Goal: Task Accomplishment & Management: Complete application form

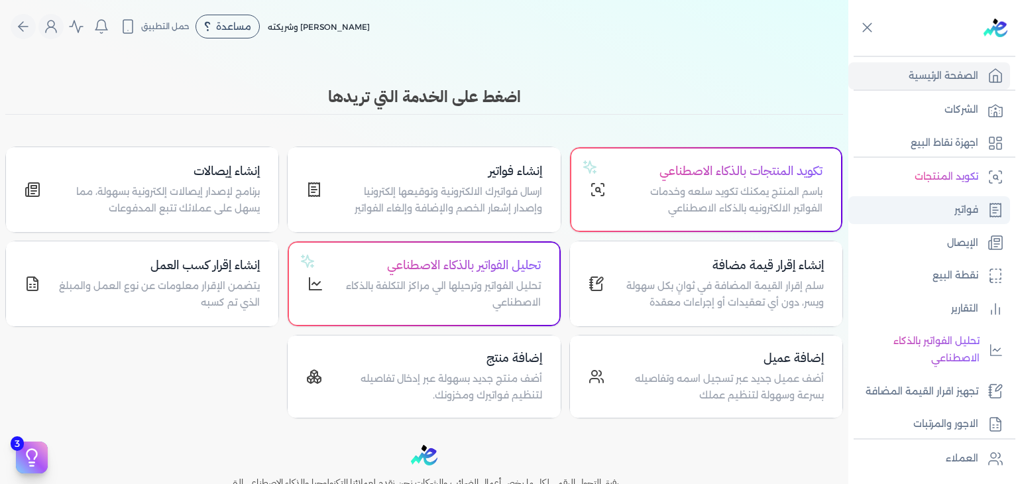
click at [969, 207] on p "فواتير" at bounding box center [966, 209] width 24 height 17
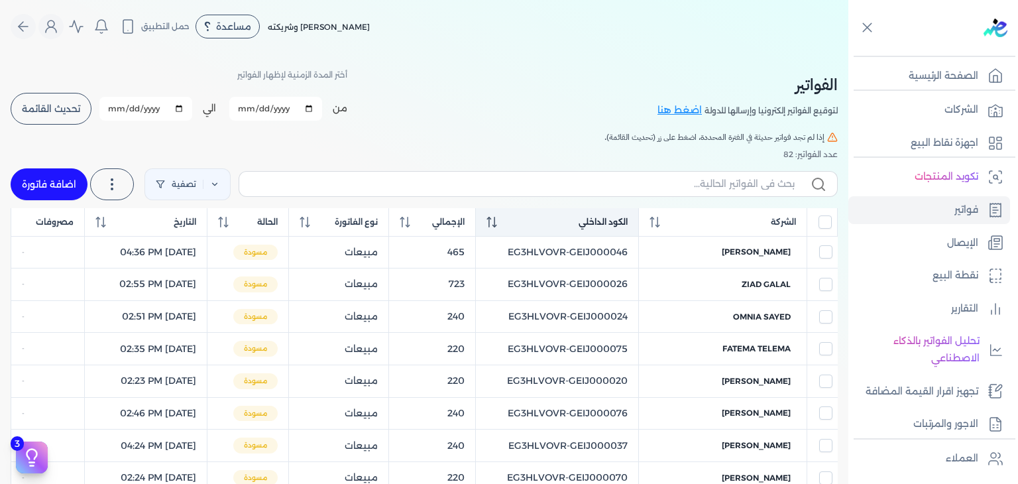
click at [496, 225] on icon at bounding box center [494, 226] width 5 height 3
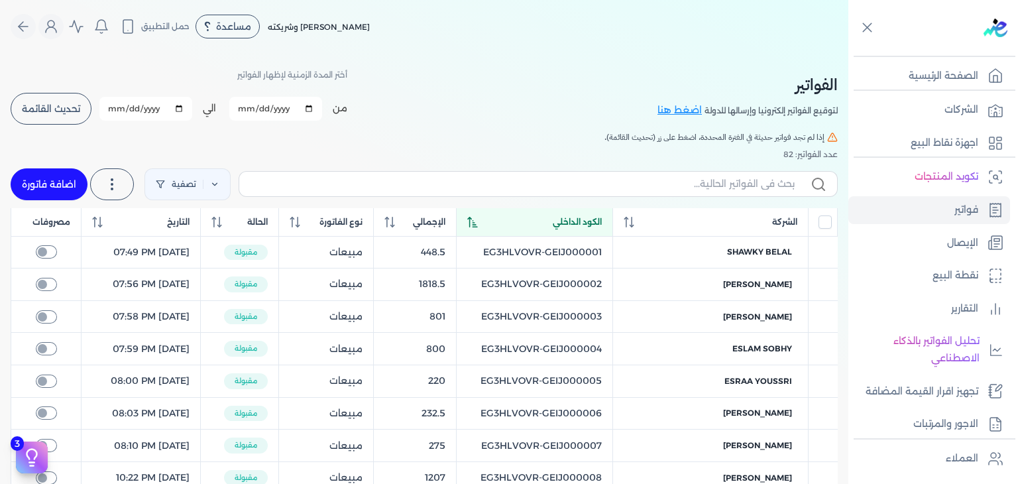
click at [478, 225] on icon at bounding box center [472, 222] width 11 height 11
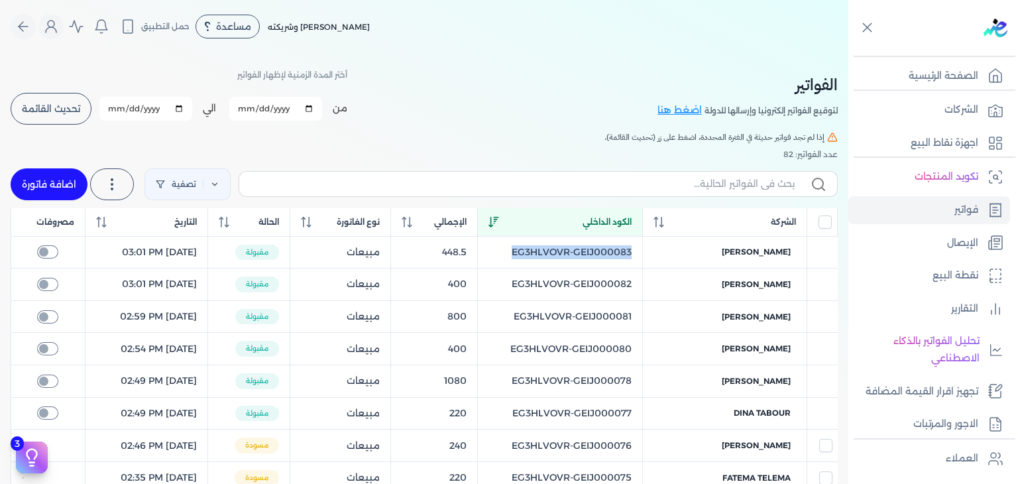
drag, startPoint x: 521, startPoint y: 253, endPoint x: 646, endPoint y: 260, distance: 124.8
copy td "EG3HLVOVR-GEIJ000083"
click at [76, 176] on link "اضافة فاتورة" at bounding box center [49, 184] width 77 height 32
select select "EGP"
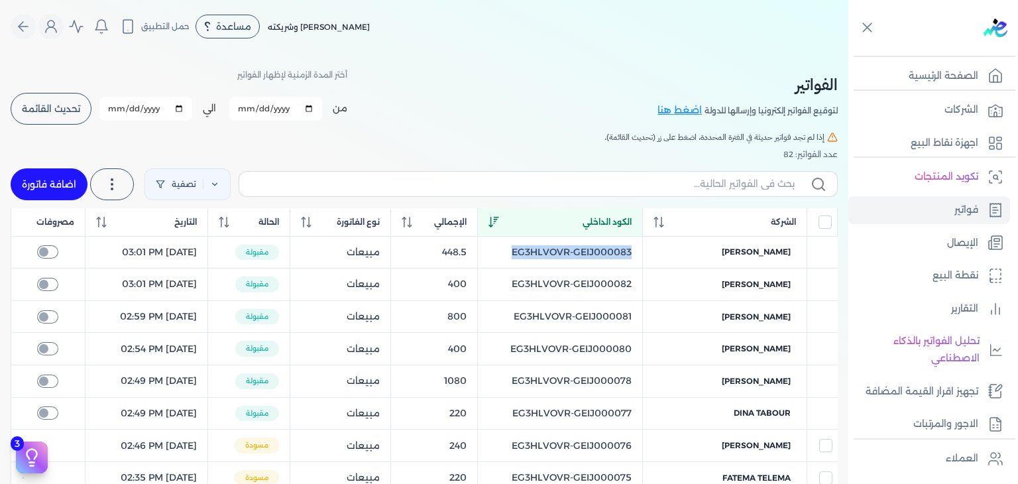
select select "B"
select select "EGS"
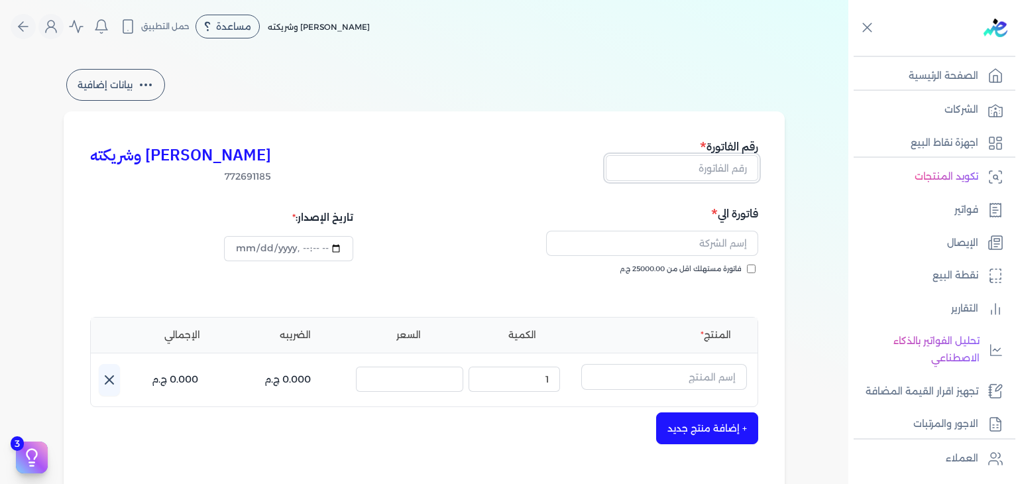
click at [729, 165] on input "text" at bounding box center [682, 167] width 152 height 25
paste input "EG3HLVOVR-GEIJ000084"
type input "EG3HLVOVR-GEIJ000084"
click at [755, 266] on input "فاتورة مستهلك اقل من 25000.00 ج.م" at bounding box center [751, 268] width 9 height 9
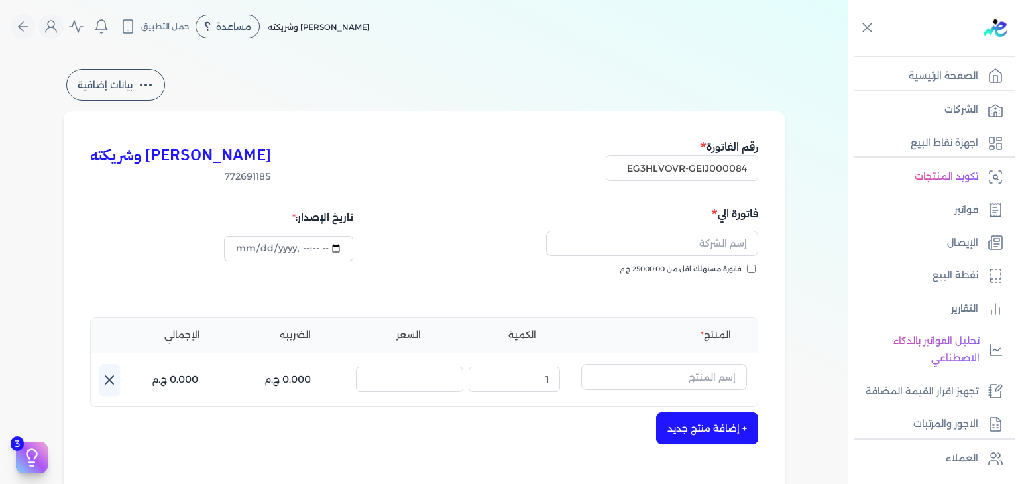
checkbox input "true"
drag, startPoint x: 669, startPoint y: 243, endPoint x: 669, endPoint y: 255, distance: 12.6
click at [669, 243] on input "text" at bounding box center [652, 243] width 212 height 25
paste input "sara gabra"
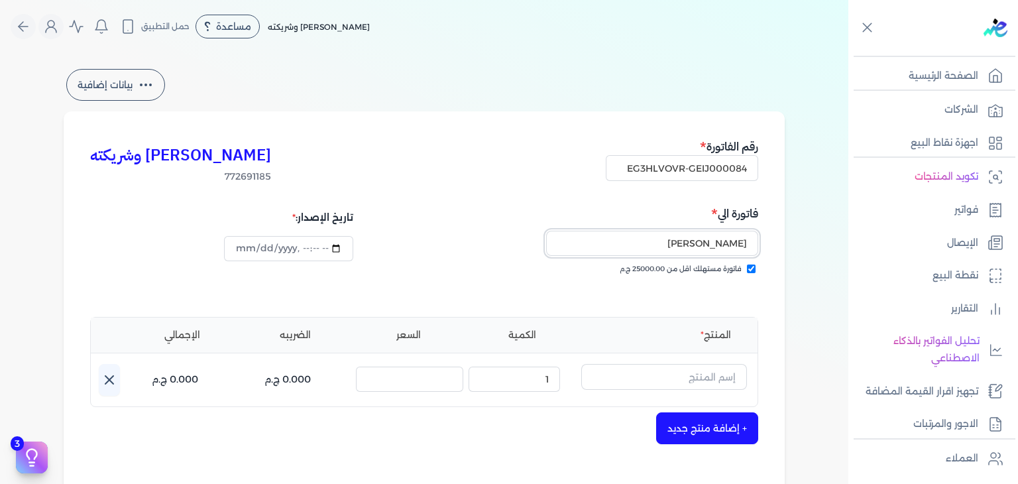
type input "sara gabra"
click at [679, 374] on input "text" at bounding box center [664, 376] width 166 height 25
paste input "خمرة رذاذ عطري منعش نسائي - 250 مللي"
type input "خمرة رذاذ عطري منعش نسائي - 250 مللي"
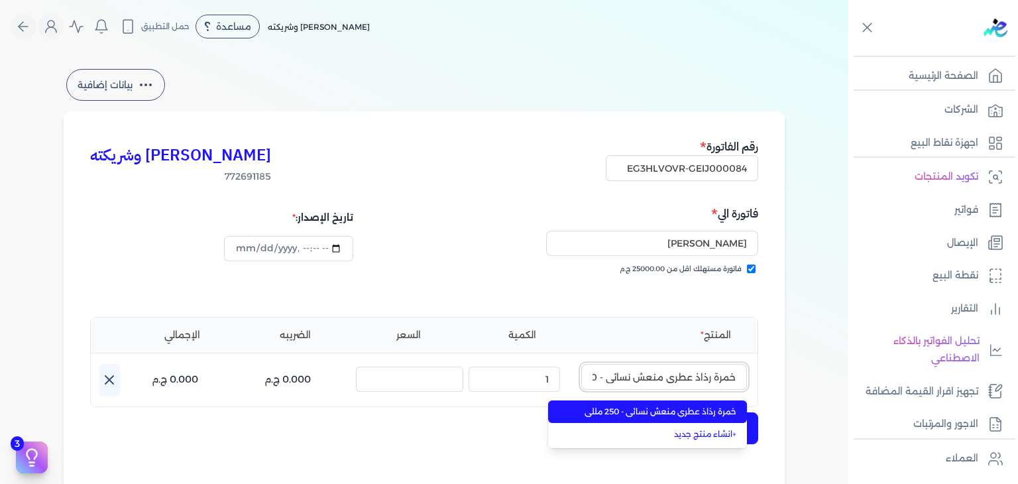
scroll to position [0, -35]
click at [627, 407] on span "خمرة رذاذ عطري منعش نسائي - 250 مللي" at bounding box center [655, 412] width 162 height 12
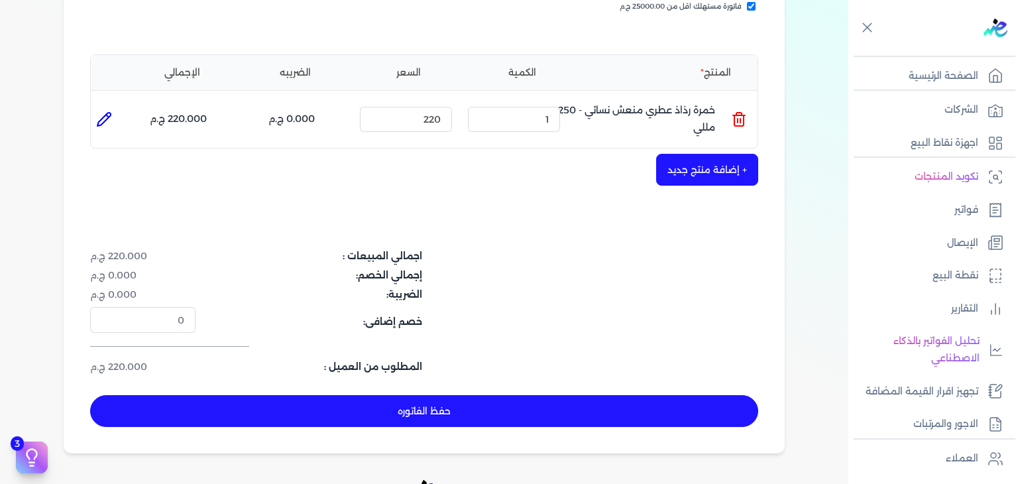
scroll to position [331, 0]
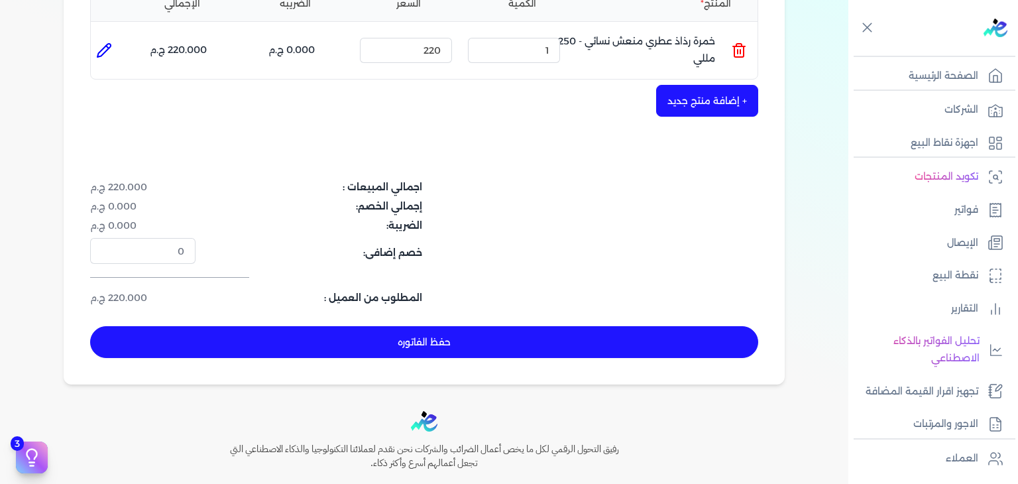
click at [520, 350] on button "حفظ الفاتوره" at bounding box center [424, 342] width 668 height 32
type input "2025-10-05"
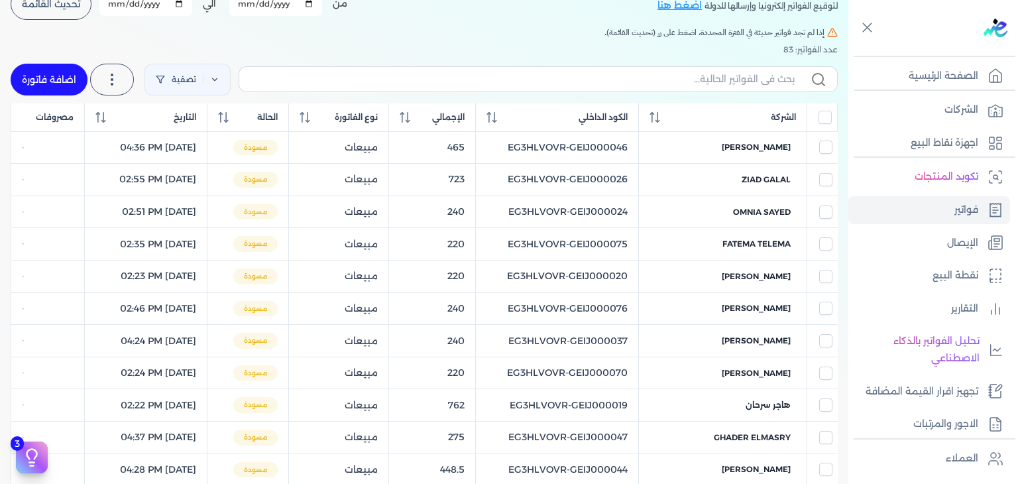
scroll to position [53, 0]
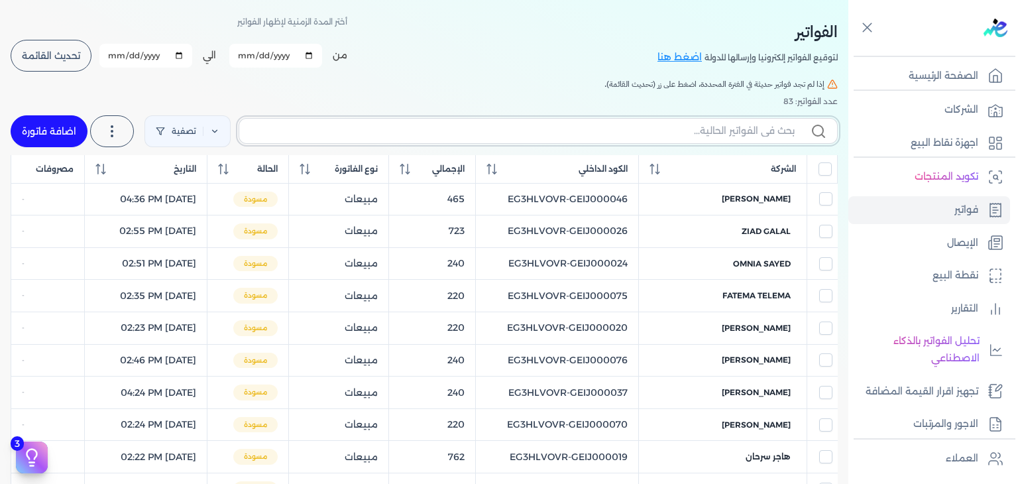
click at [699, 133] on input "text" at bounding box center [522, 131] width 545 height 14
paste input "EG3HLVOVR-GEIJ000084"
type input "EG3HLVOVR-GEIJ000084"
checkbox input "false"
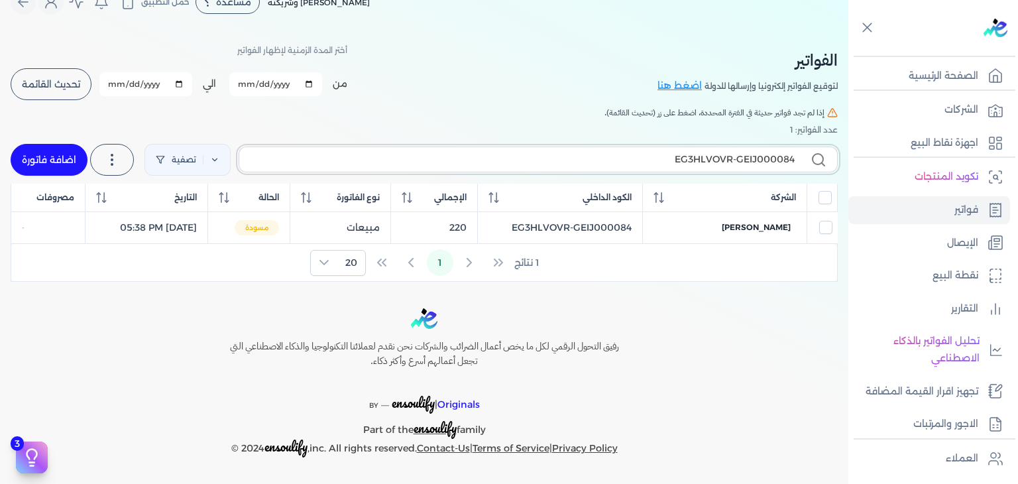
scroll to position [23, 0]
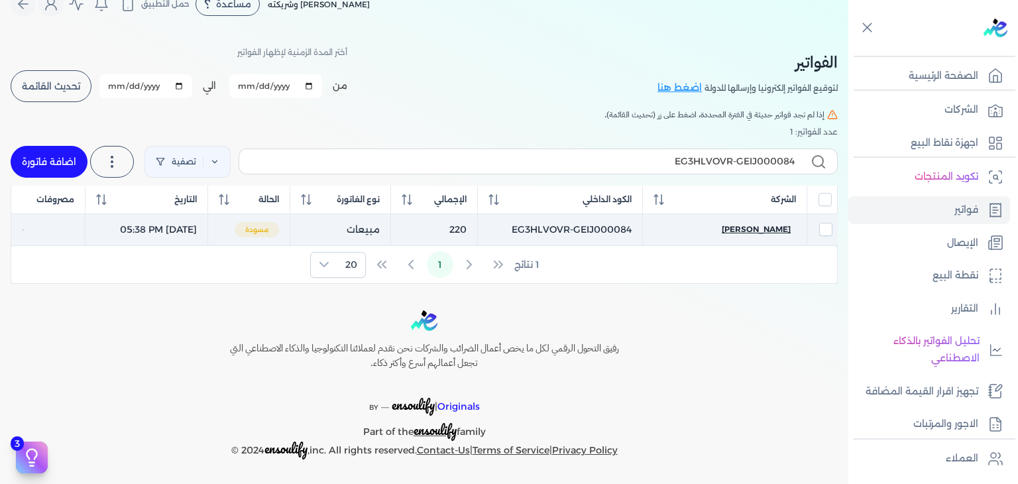
click at [775, 227] on span "sara gabra" at bounding box center [756, 229] width 69 height 12
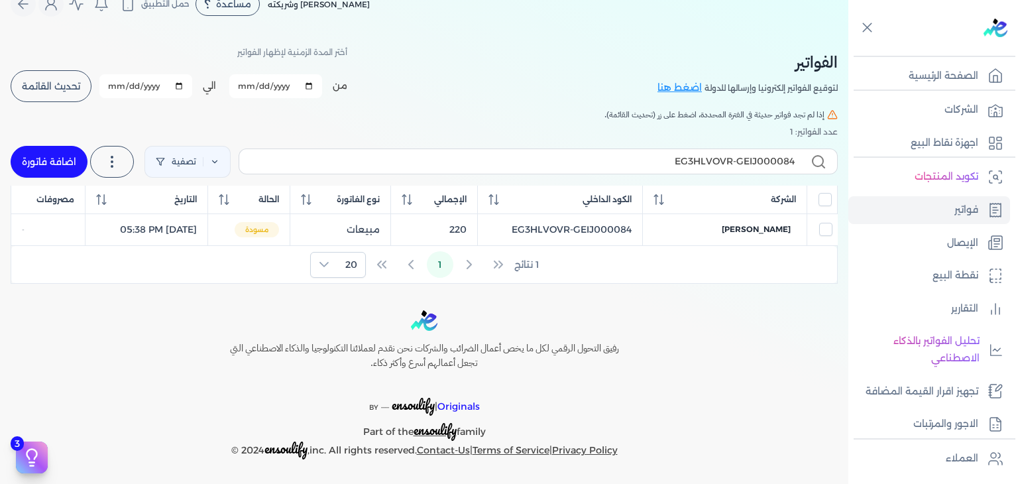
select select "EGP"
select select "B"
select select "EGS"
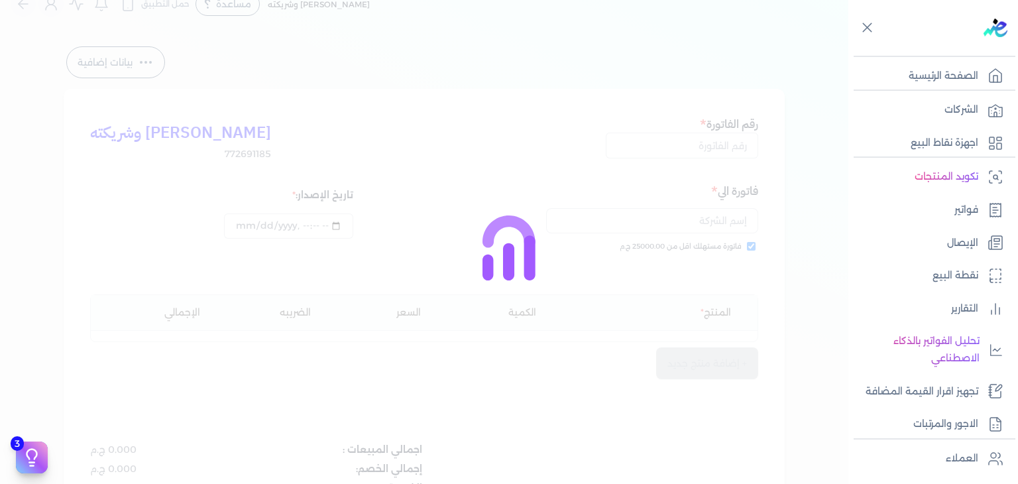
type input "EG3HLVOVR-GEIJ000084"
checkbox input "true"
type input "2025-10-05T17:38:50"
type input "2025-10-05"
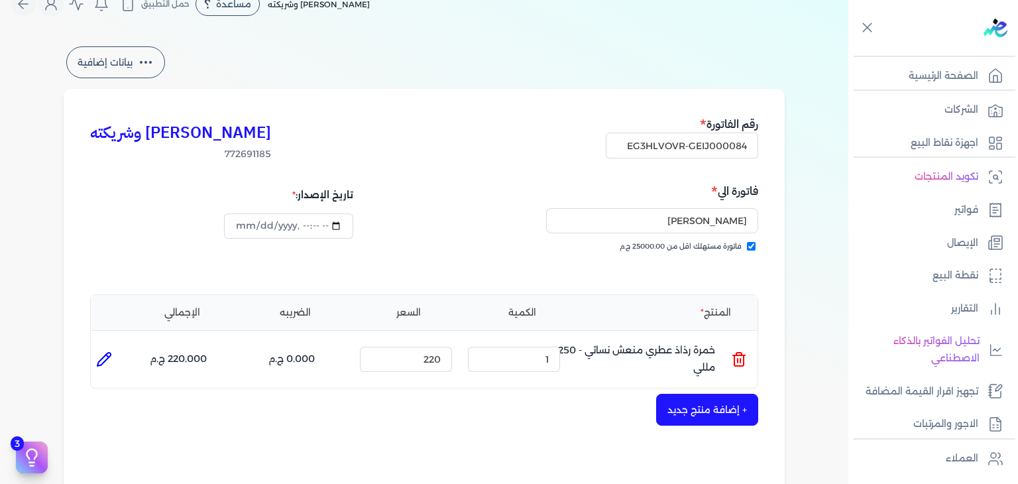
type input "2025-10-05T17:39:20"
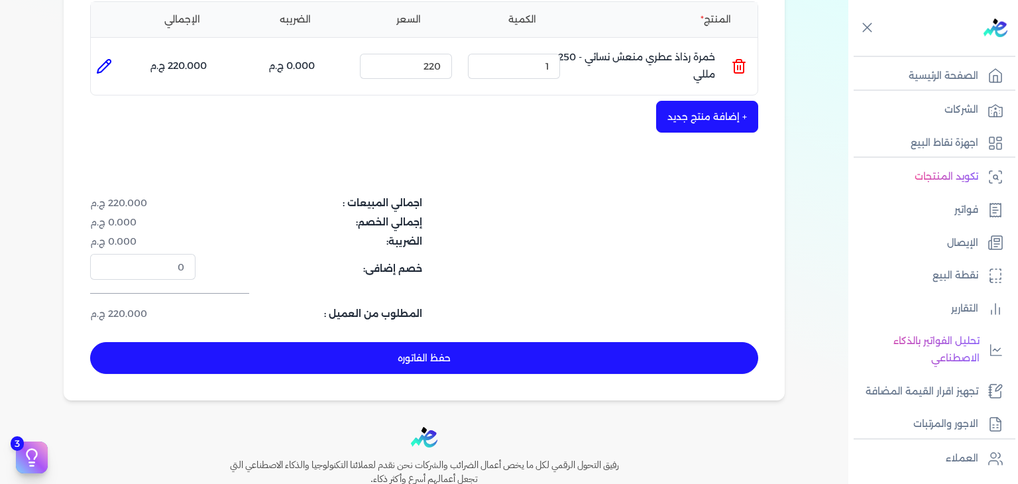
scroll to position [420, 0]
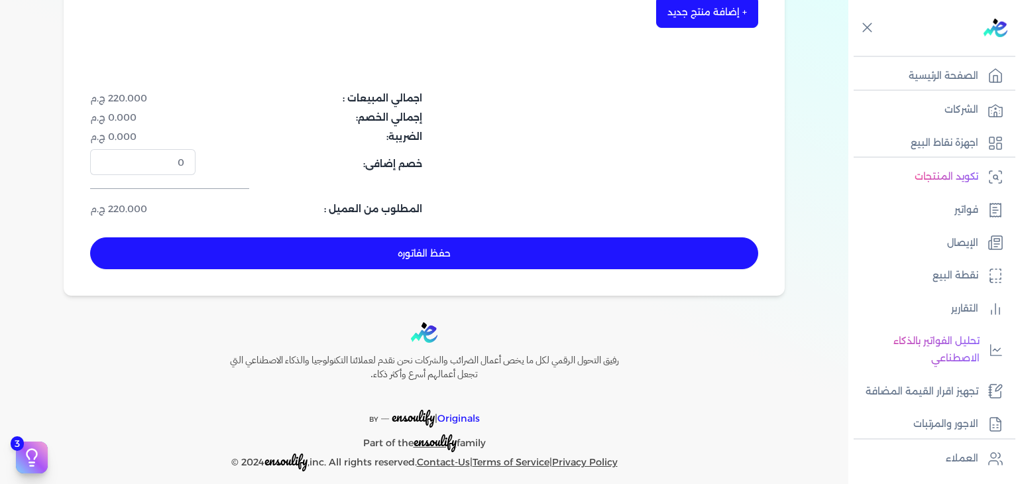
click at [484, 254] on button "حفظ الفاتوره" at bounding box center [424, 253] width 668 height 32
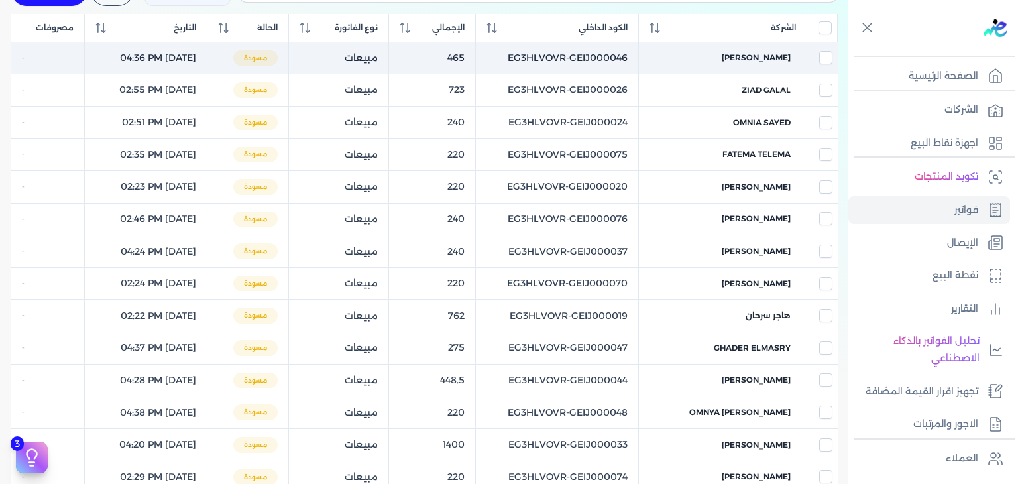
scroll to position [76, 0]
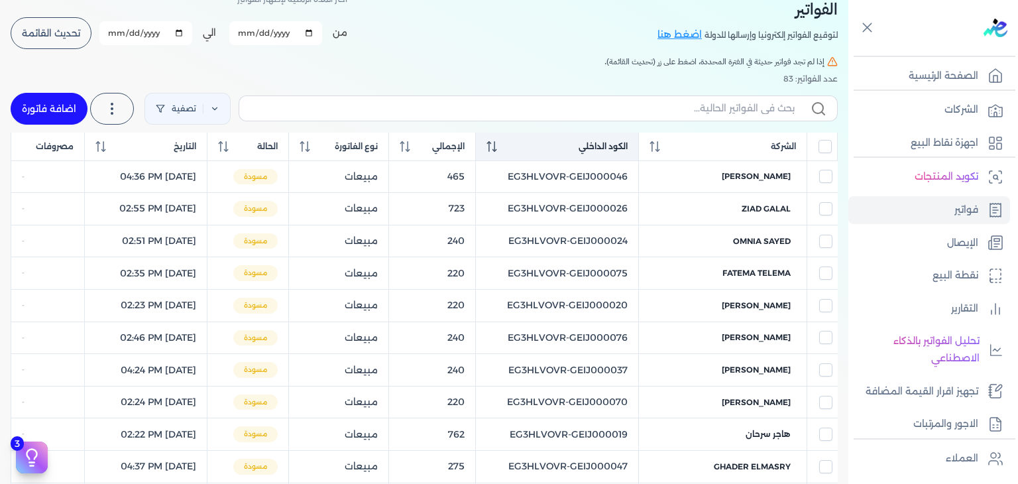
click at [523, 147] on div "الكود الداخلي" at bounding box center [557, 146] width 142 height 12
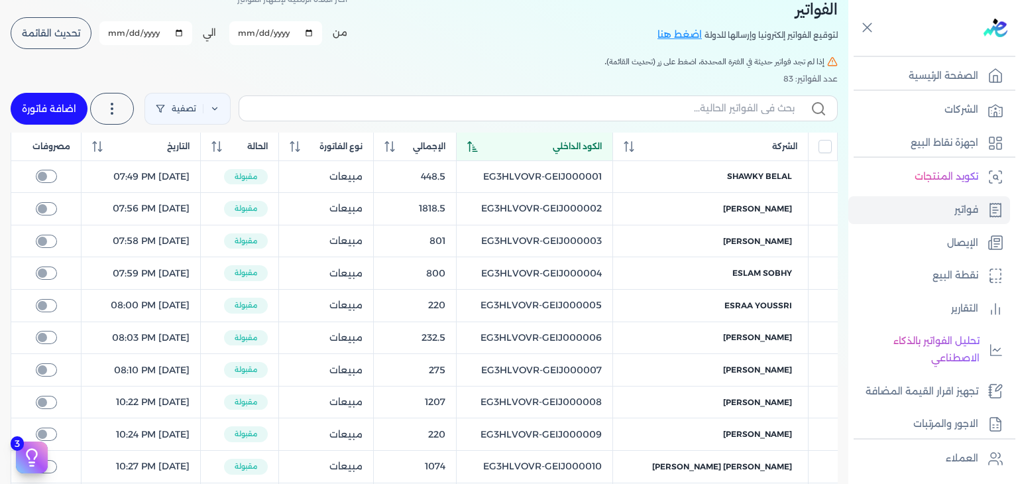
click at [478, 147] on icon at bounding box center [472, 146] width 11 height 11
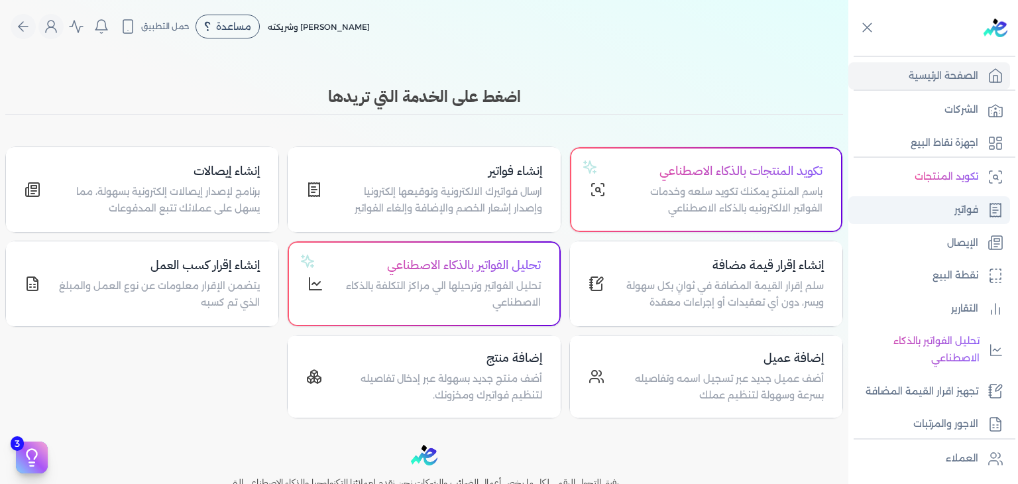
click at [957, 205] on p "فواتير" at bounding box center [966, 209] width 24 height 17
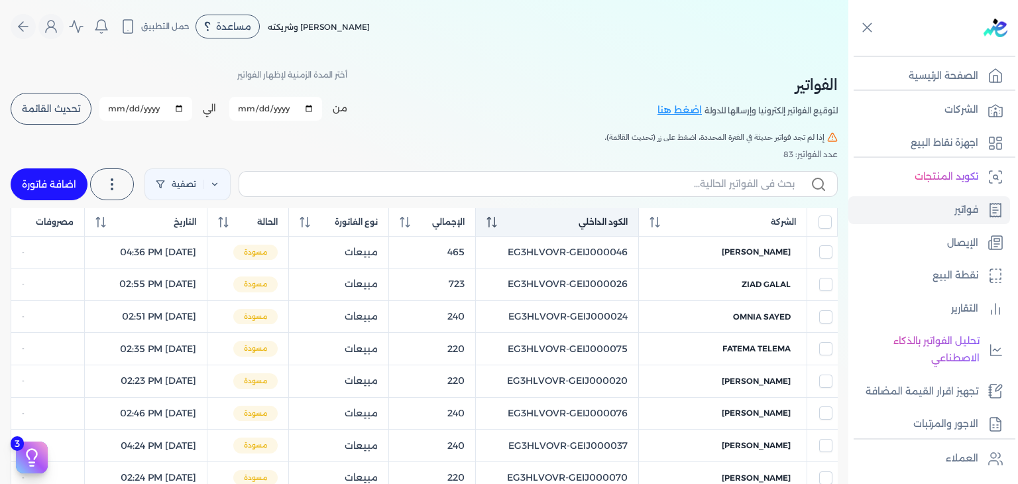
click at [497, 217] on icon at bounding box center [491, 222] width 11 height 11
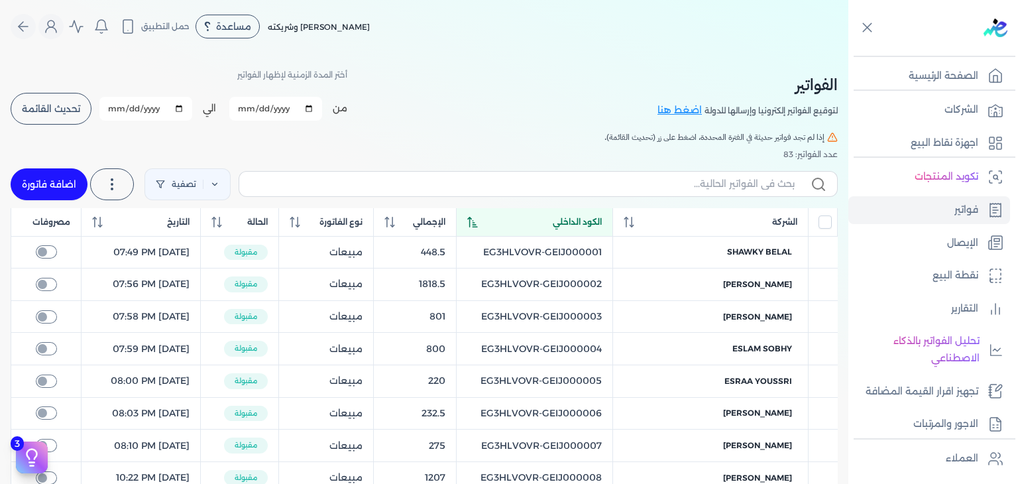
click at [509, 224] on div "الكود الداخلي" at bounding box center [534, 222] width 135 height 12
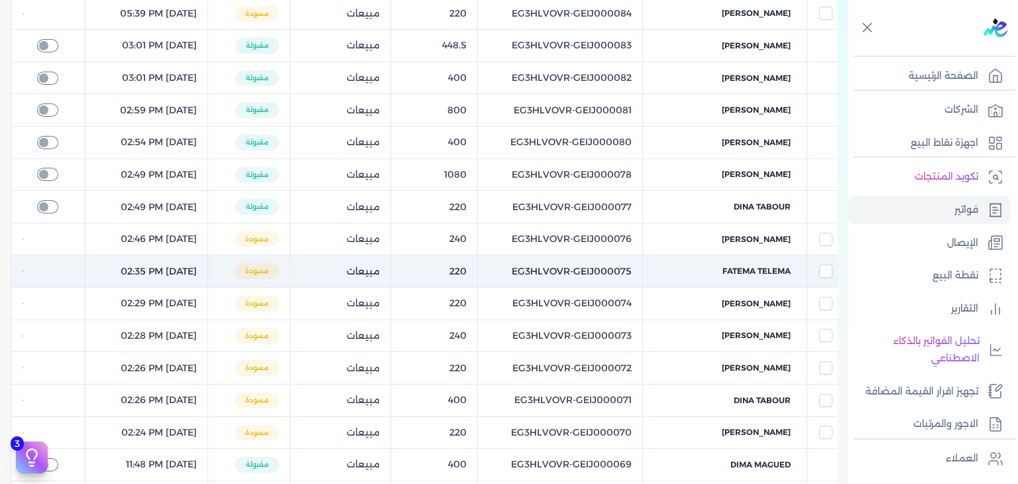
scroll to position [172, 0]
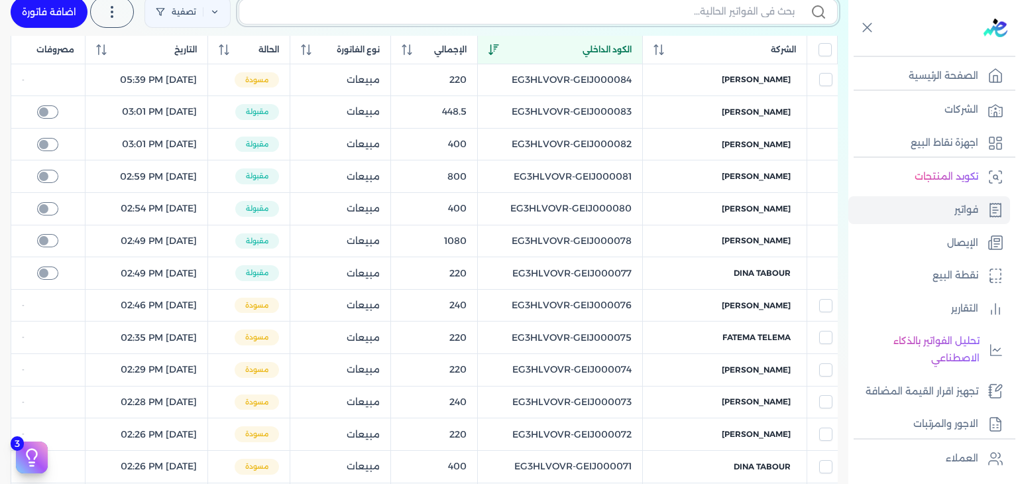
click at [472, 17] on input "text" at bounding box center [522, 12] width 545 height 14
paste input "EG3HLVOVR-GEIJ000079"
type input "EG3HLVOVR-GEIJ000079"
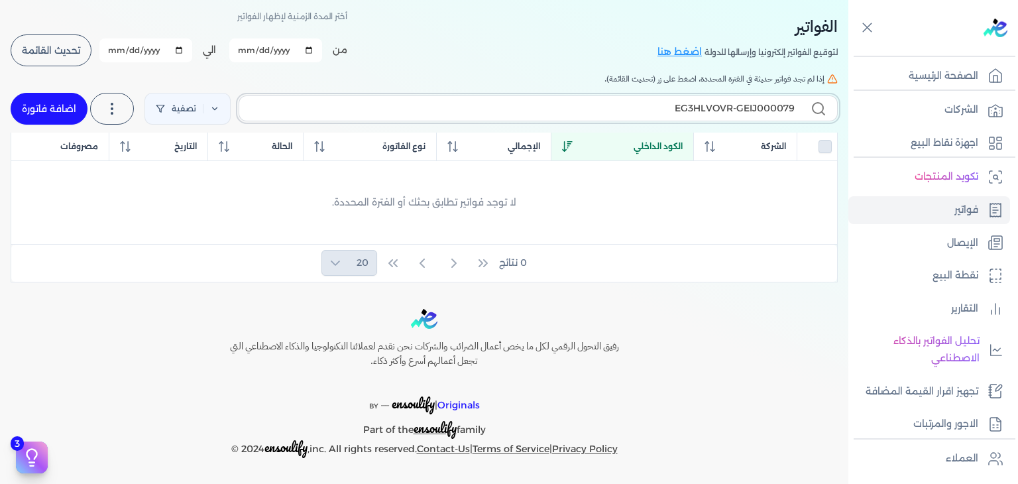
checkbox input "false"
type input "EG3HLVOVR-GEIJ000079"
click at [58, 115] on link "اضافة فاتورة" at bounding box center [49, 110] width 77 height 32
select select "EGP"
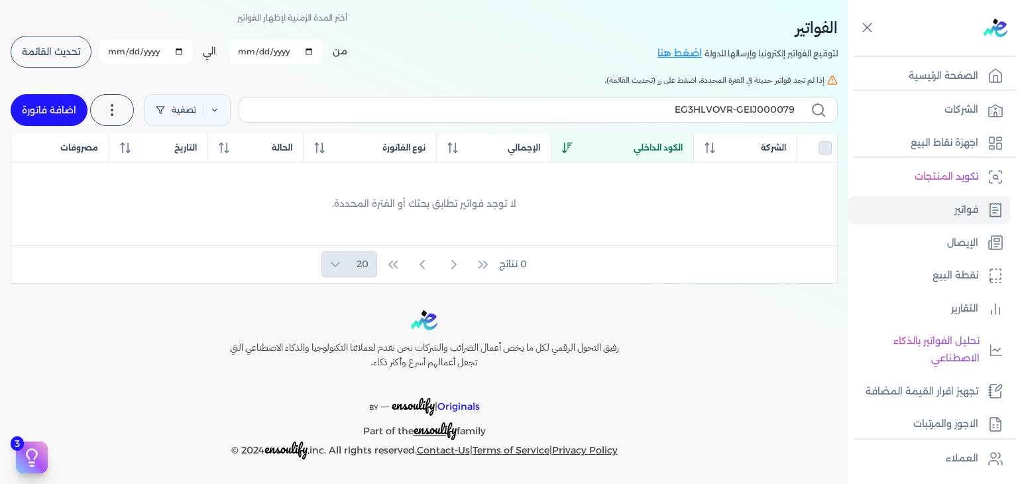
select select "B"
select select "EGS"
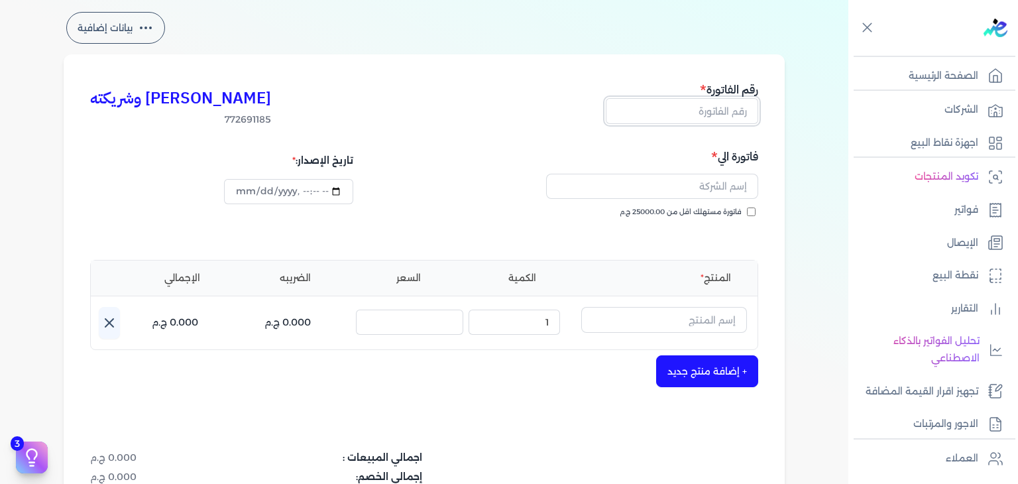
click at [690, 118] on input "text" at bounding box center [682, 110] width 152 height 25
paste input "EG3HLVOVR-GEIJ000079"
type input "EG3HLVOVR-GEIJ000079"
click at [755, 213] on input "فاتورة مستهلك اقل من 25000.00 ج.م" at bounding box center [751, 211] width 9 height 9
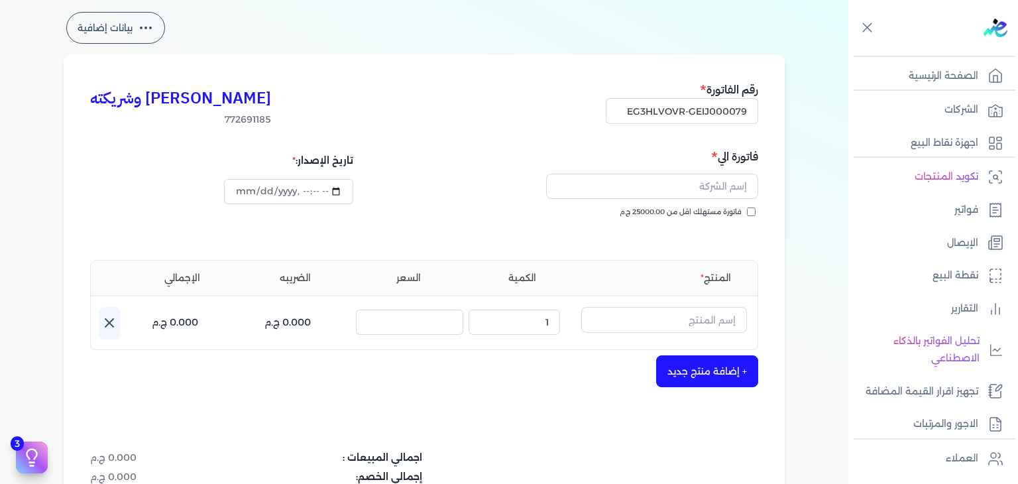
checkbox input "true"
click at [682, 189] on input "text" at bounding box center [652, 186] width 212 height 25
paste input "marina kamal"
type input "marina kamal"
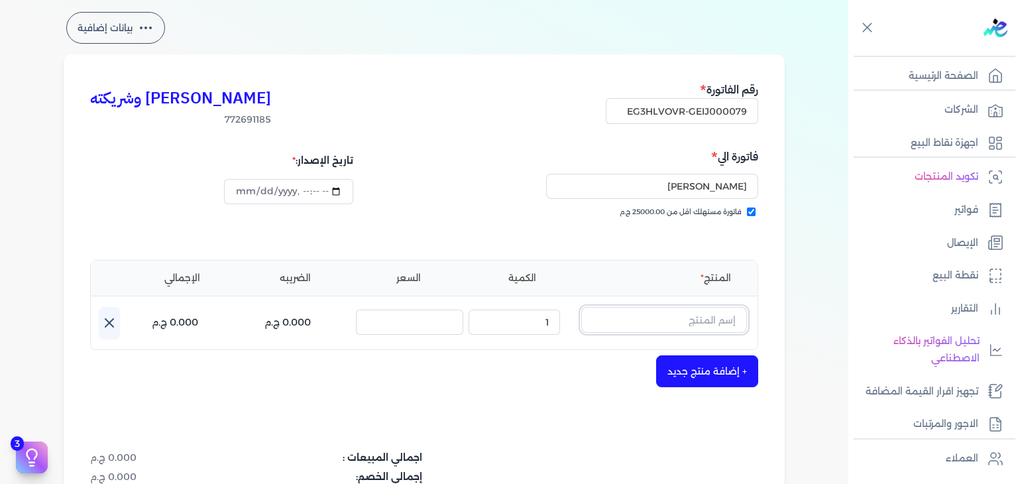
drag, startPoint x: 686, startPoint y: 315, endPoint x: 690, endPoint y: 337, distance: 21.6
click at [686, 315] on input "text" at bounding box center [664, 319] width 166 height 25
paste input "لارا او دي بيرفيوم نسائي - 100 مللي"
type input "لارا او دي بيرفيوم نسائي - 100 مللي"
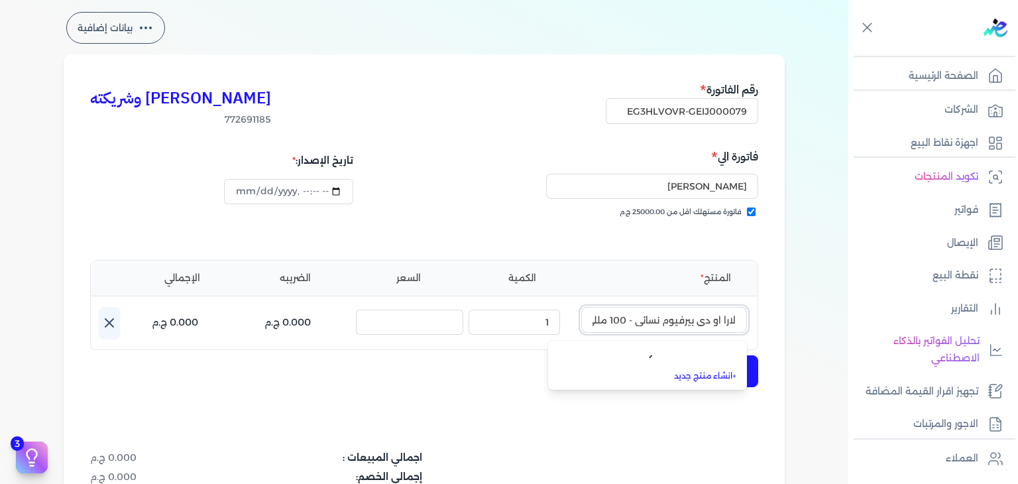
scroll to position [0, -5]
type input "2025-10-05T17:47:45"
type input "لارا او دي بيرفيوم نسائي - 100 مللي"
click at [705, 382] on link "+ انشاء منتج جديد" at bounding box center [655, 377] width 162 height 12
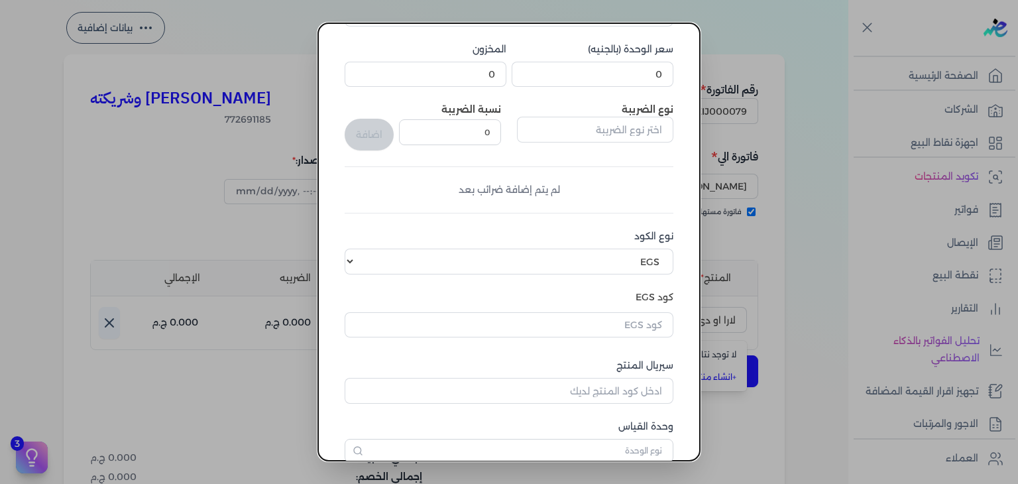
scroll to position [203, 0]
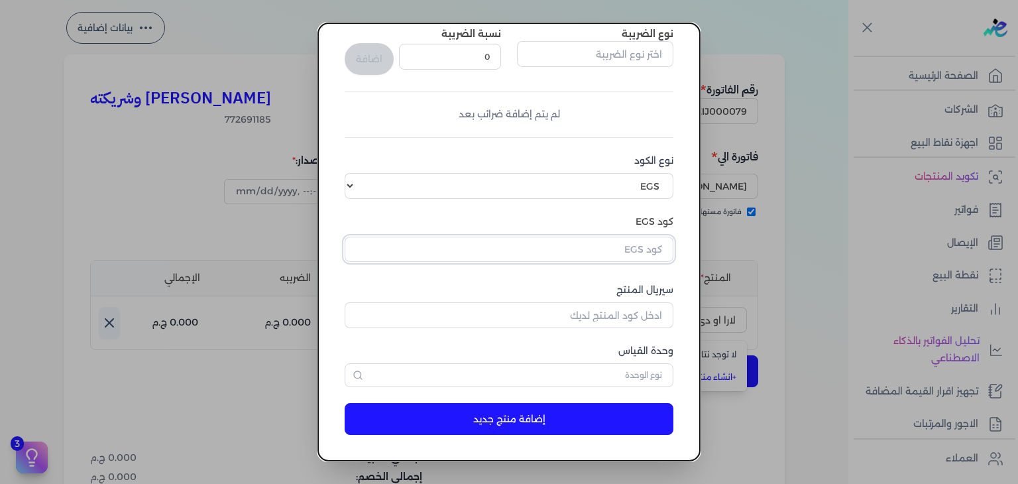
click at [655, 241] on input "text" at bounding box center [509, 249] width 329 height 25
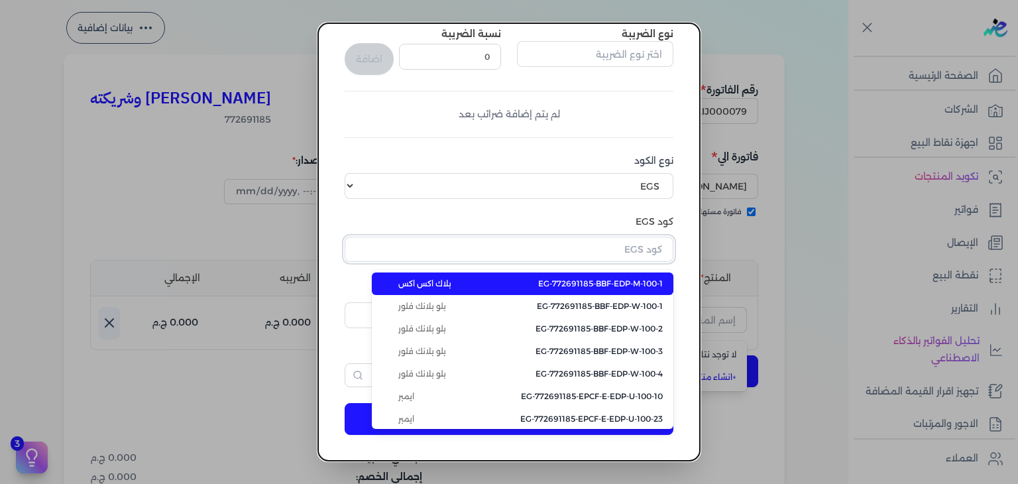
paste input "EG-772691185-FAPC-AQ-EDP-W-100-1"
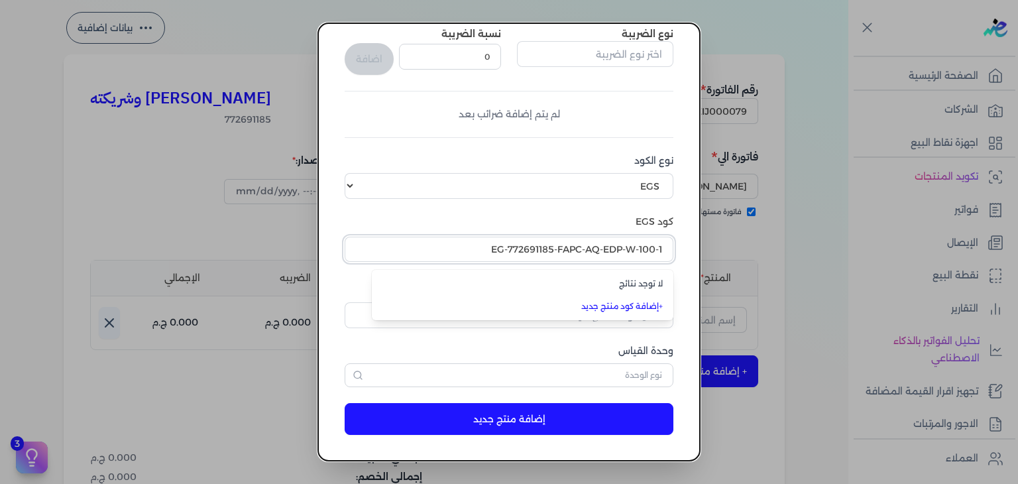
type input "EG-772691185-FAPC-AQ-EDP-W-100-1"
click at [647, 282] on div "لا توجد نتائج" at bounding box center [522, 284] width 280 height 12
click at [644, 260] on input "text" at bounding box center [509, 249] width 329 height 25
paste input "EG-772691185-FAPC-AQ-EDP-W-100-1"
type input "EG-772691185-FAPC-AQ-EDP-W-100-1"
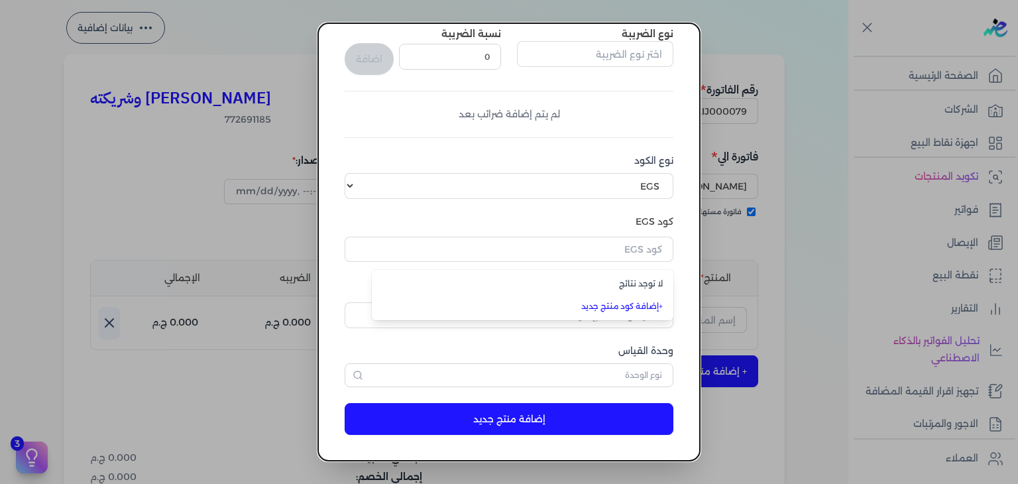
click at [865, 271] on dialog "إضافة منتج اسم المنتج سعر الوحدة (بالجنيه) 0 المخزون 0 نوع الضريبة نسبة الضريبة…" at bounding box center [509, 242] width 1018 height 484
click at [124, 24] on dialog "إضافة منتج اسم المنتج سعر الوحدة (بالجنيه) 0 المخزون 0 نوع الضريبة نسبة الضريبة…" at bounding box center [509, 242] width 1018 height 484
click at [0, 38] on dialog "إضافة منتج اسم المنتج سعر الوحدة (بالجنيه) 0 المخزون 0 نوع الضريبة نسبة الضريبة…" at bounding box center [509, 242] width 1018 height 484
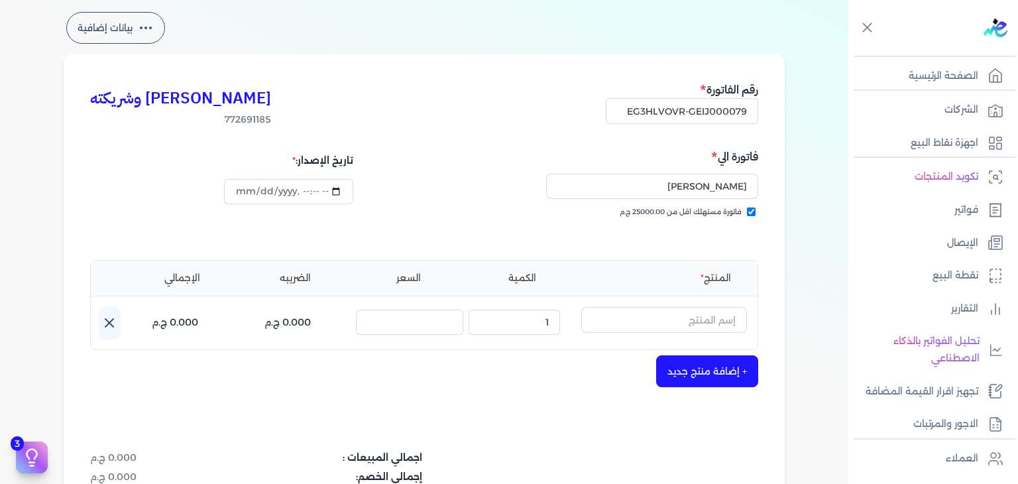
scroll to position [0, 0]
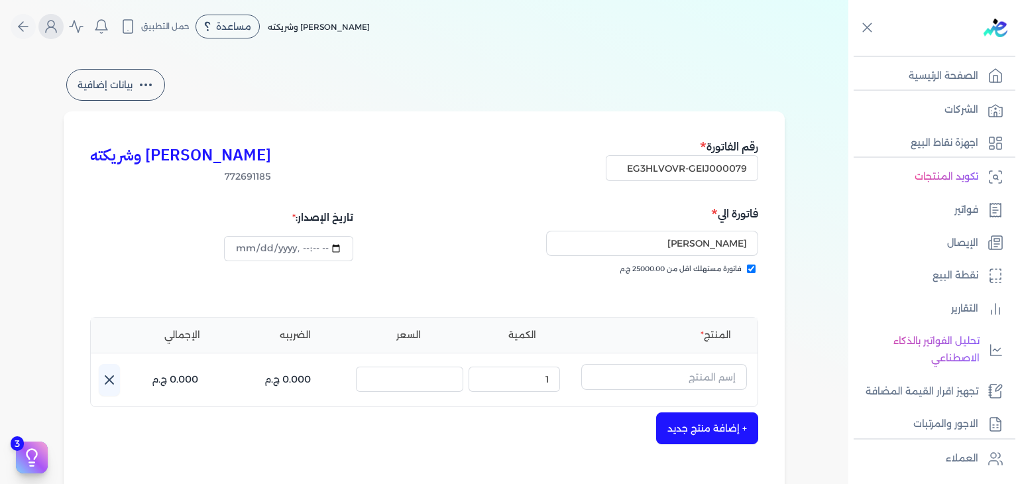
click at [52, 27] on icon "Global" at bounding box center [51, 27] width 16 height 16
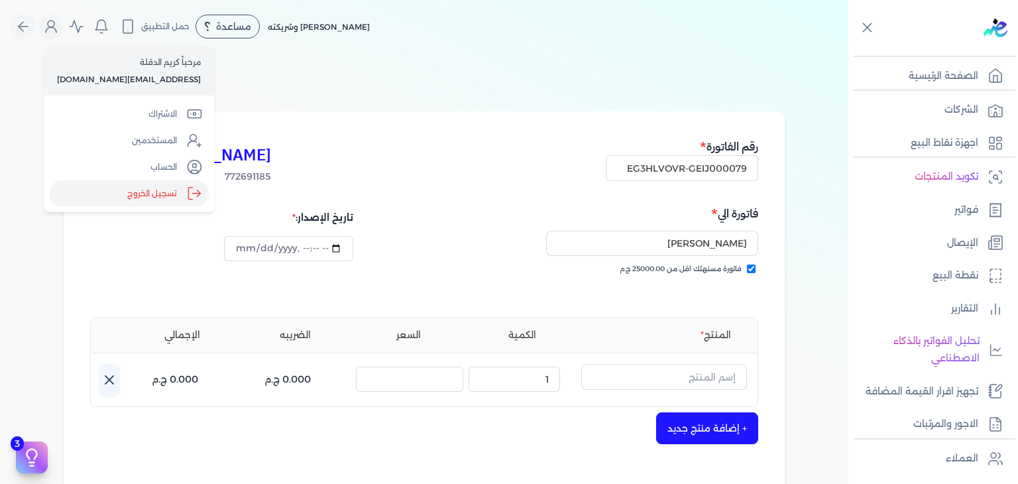
click at [169, 194] on label "تسجيل الخروج" at bounding box center [129, 193] width 160 height 27
click at [848, 53] on input "Close" at bounding box center [848, 53] width 0 height 0
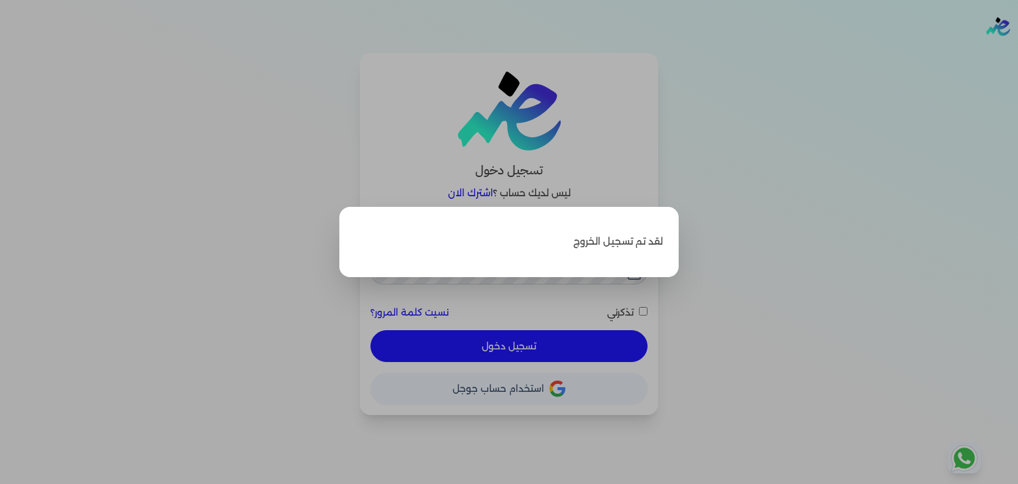
type input "pansseeforcosmetics2022@gmail.com"
click at [645, 311] on label "Close" at bounding box center [509, 242] width 1018 height 484
click at [1017, 53] on input "Close" at bounding box center [1018, 53] width 0 height 0
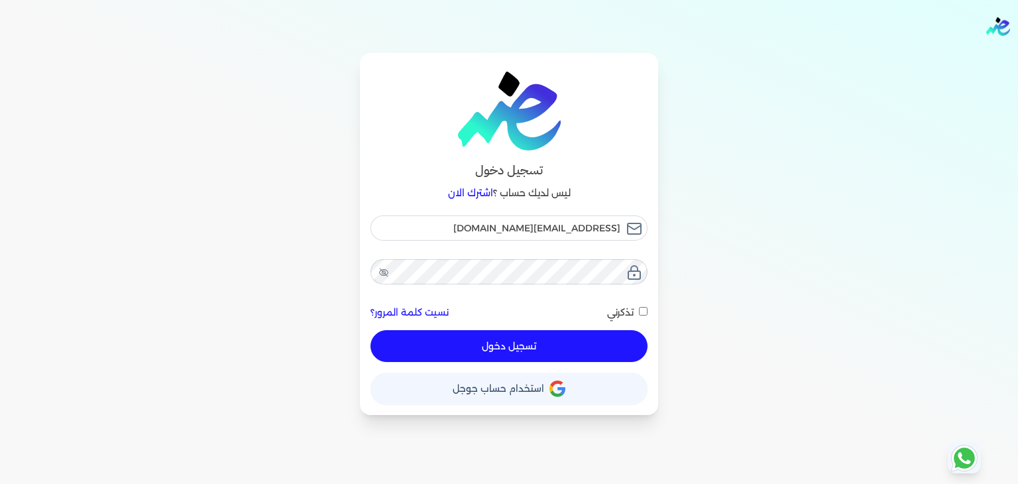
click at [645, 311] on input "تذكرني" at bounding box center [643, 311] width 9 height 9
checkbox input "true"
click at [601, 341] on button "تسجيل دخول" at bounding box center [508, 346] width 277 height 32
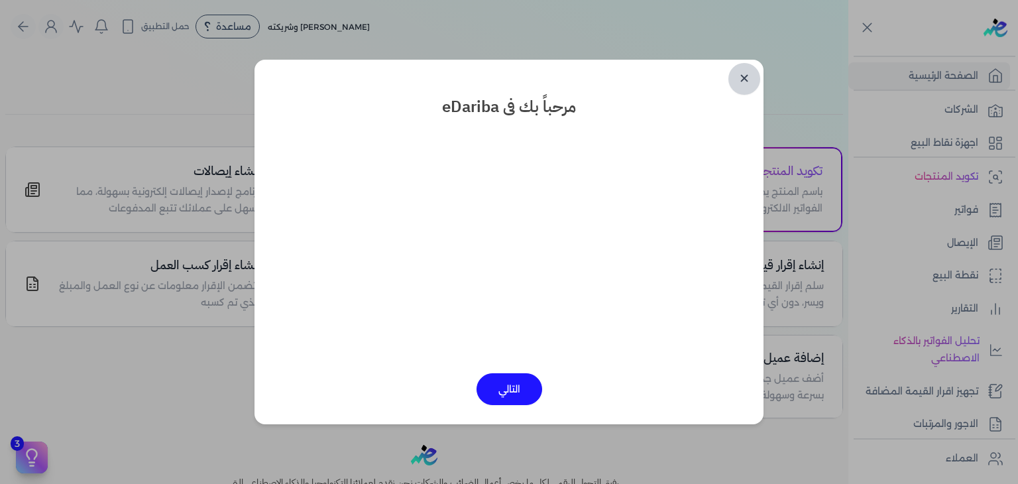
click at [748, 80] on link "✕" at bounding box center [744, 79] width 32 height 32
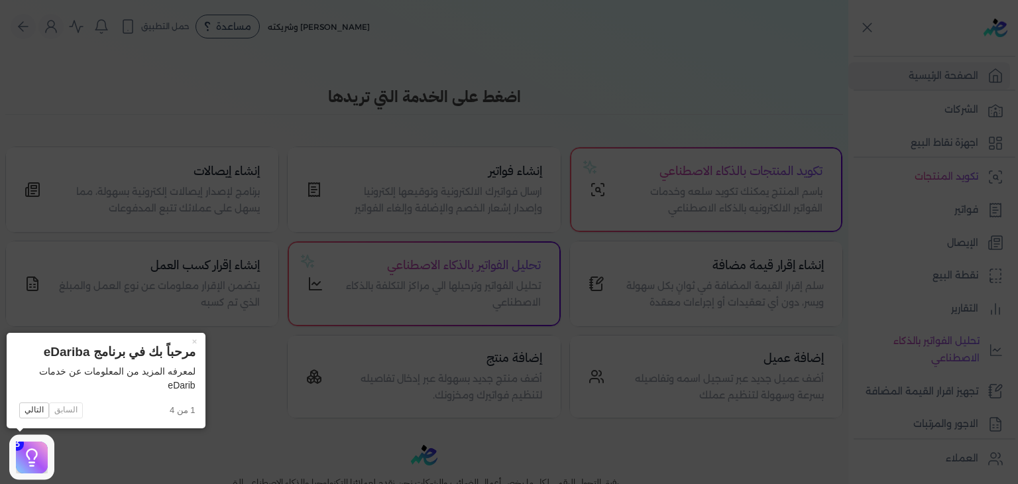
click at [961, 205] on icon at bounding box center [509, 242] width 1018 height 484
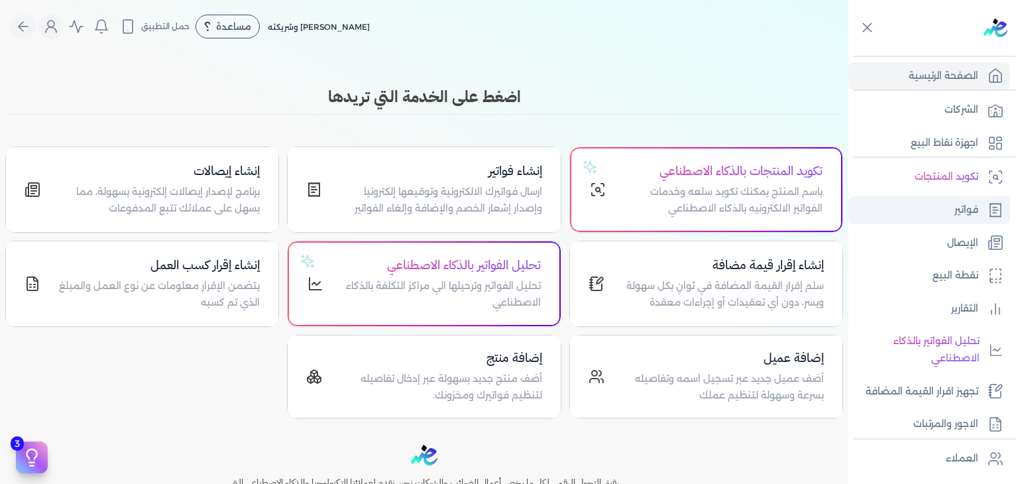
click at [957, 210] on p "فواتير" at bounding box center [966, 209] width 24 height 17
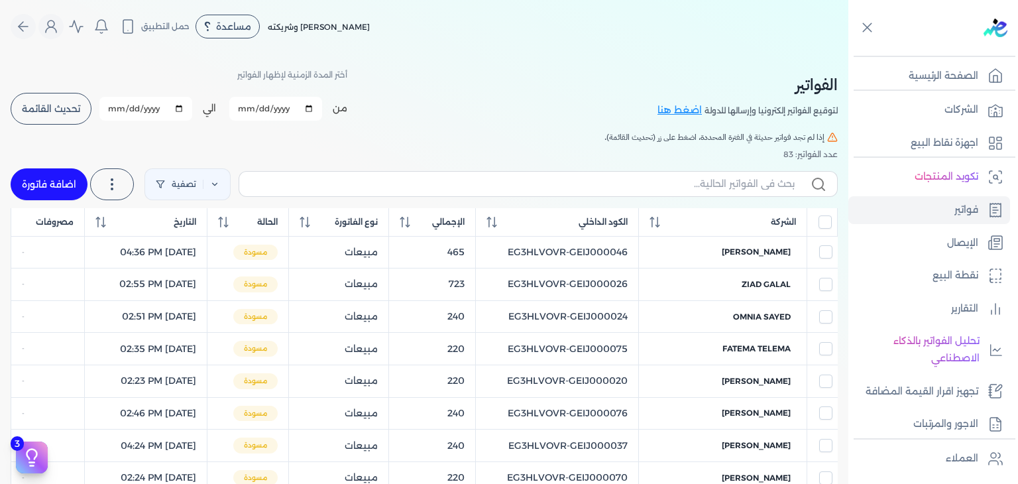
click at [72, 181] on link "اضافة فاتورة" at bounding box center [49, 184] width 77 height 32
select select "EGP"
select select "B"
select select "EGS"
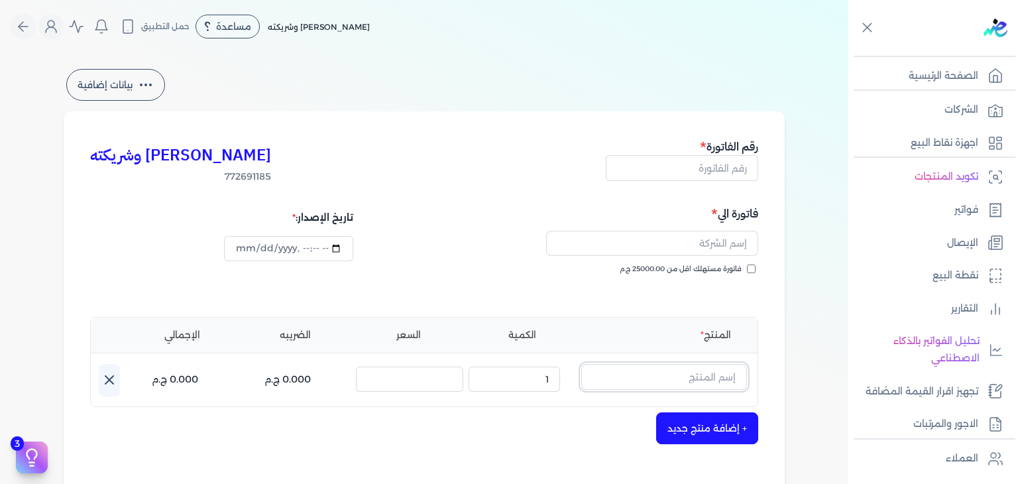
click at [694, 384] on input "text" at bounding box center [664, 376] width 166 height 25
paste input "EG-772691185-FAPC-AQ-EDP-W-100-1"
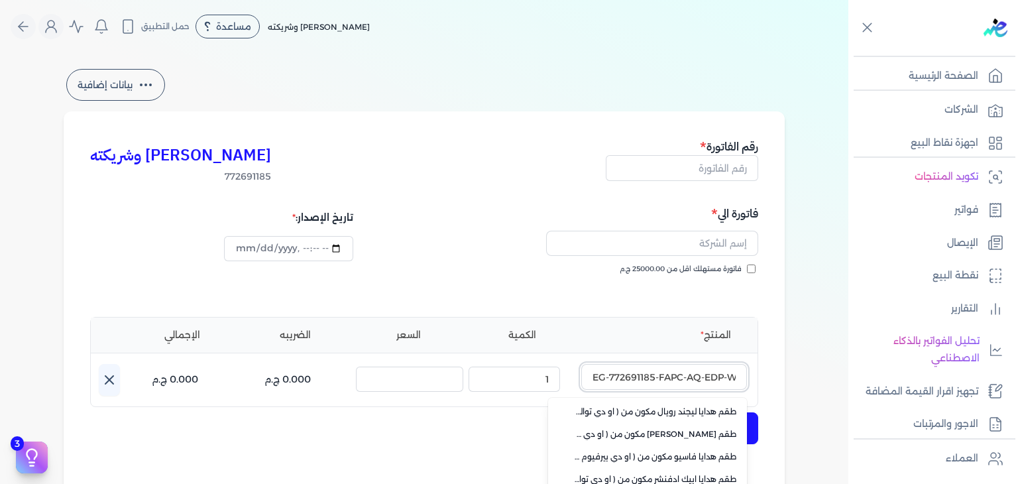
scroll to position [133, 0]
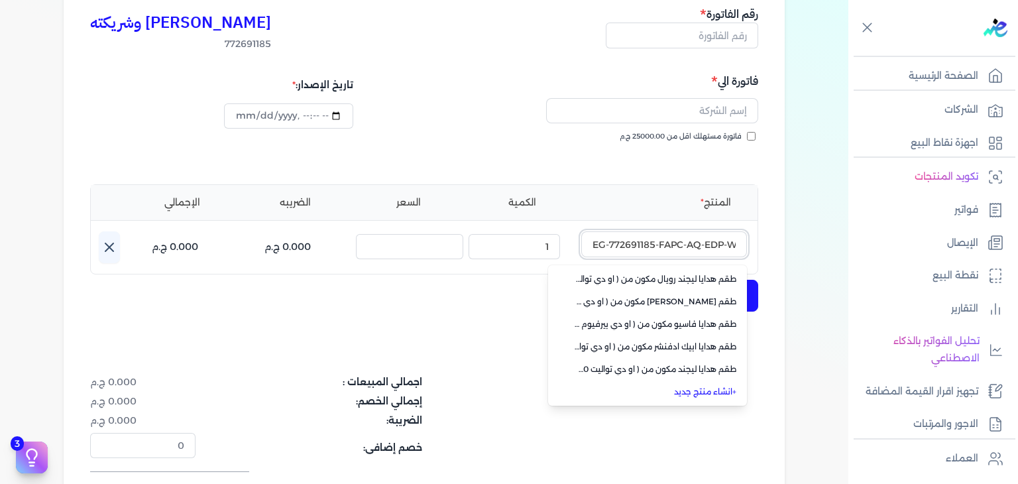
type input "EG-772691185-FAPC-AQ-EDP-W-100-1"
click at [702, 390] on link "+ انشاء منتج جديد" at bounding box center [655, 392] width 162 height 12
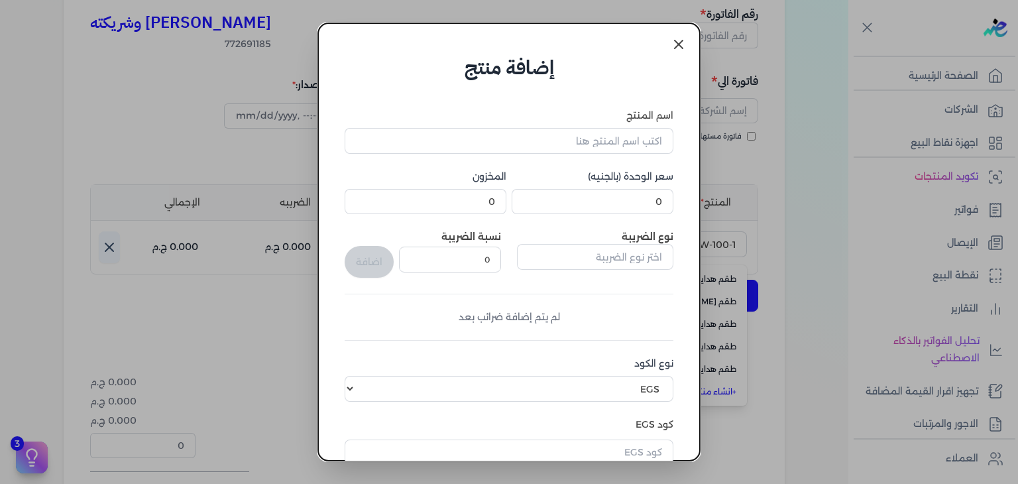
scroll to position [203, 0]
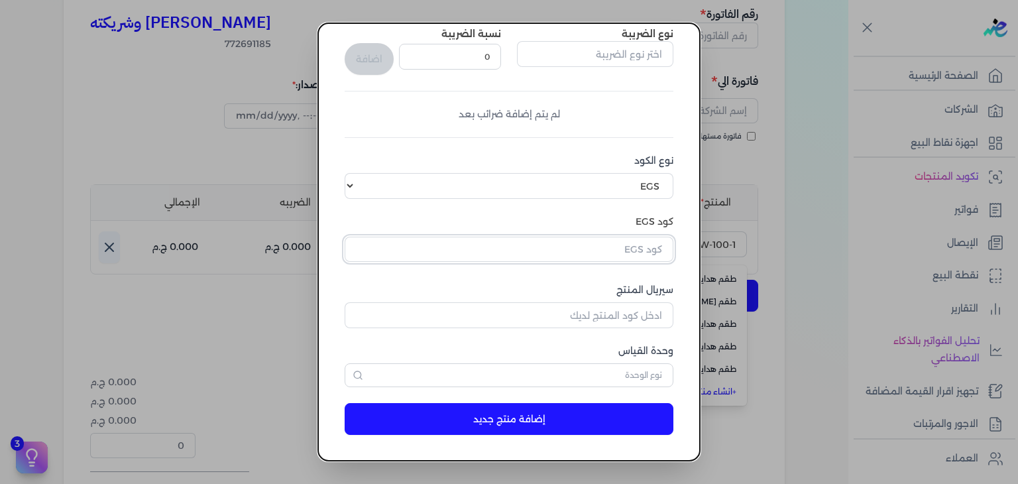
click at [636, 252] on input "text" at bounding box center [509, 249] width 329 height 25
paste input "EG-772691185-FAPC-AQ-EDP-W-100-1"
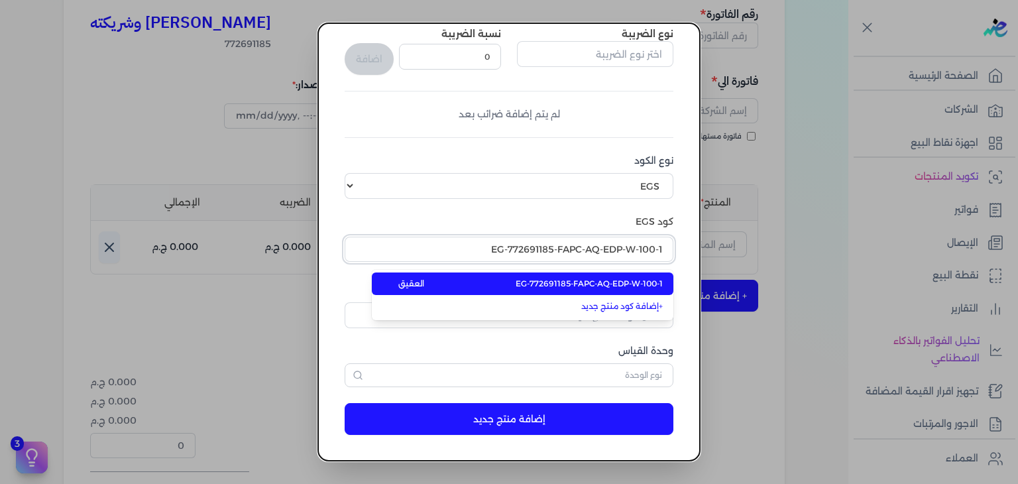
type input "EG-772691185-FAPC-AQ-EDP-W-100-1"
click at [634, 282] on span "EG-772691185-FAPC-AQ-EDP-W-100-1" at bounding box center [588, 284] width 147 height 12
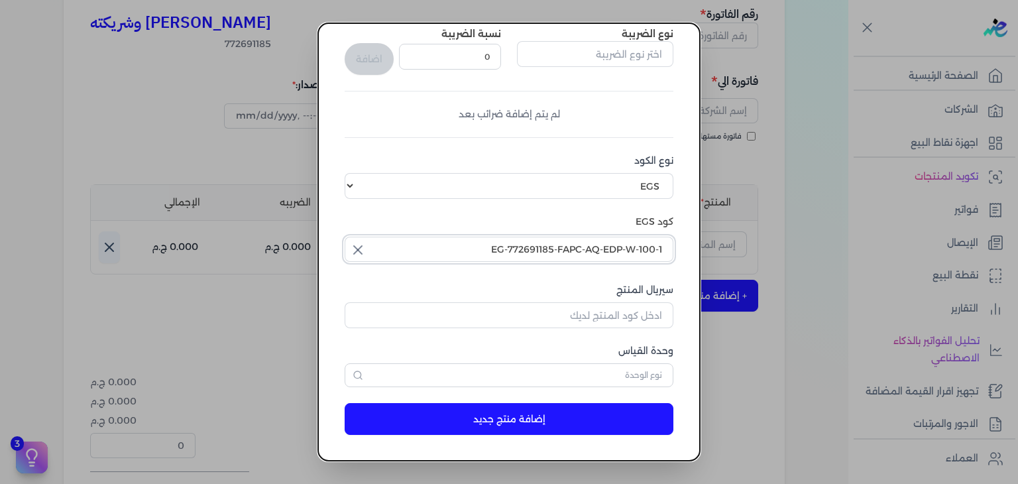
type input "2025-10-05T17:49:54"
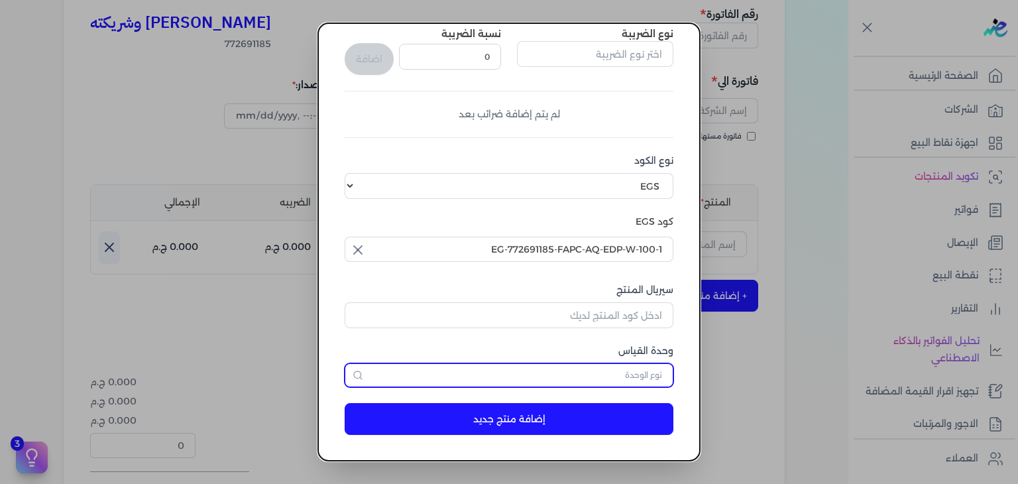
click at [655, 378] on input "text" at bounding box center [509, 375] width 329 height 24
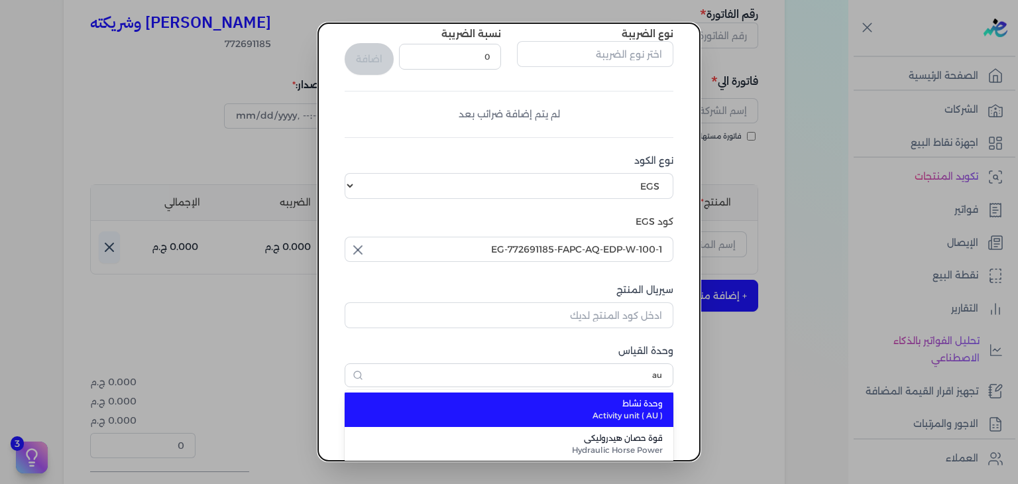
click at [639, 394] on li "وحدة نشاط Activity unit ( AU )" at bounding box center [509, 409] width 329 height 34
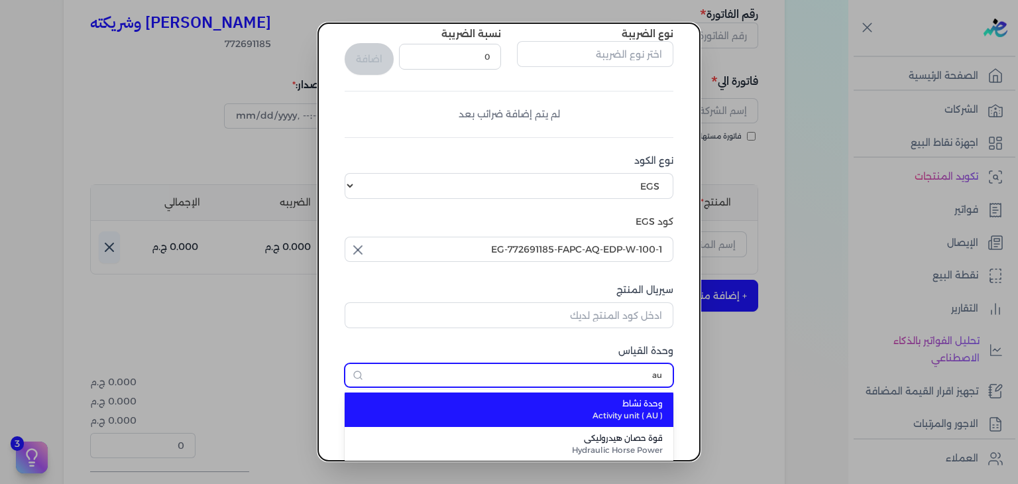
type input "وحدة نشاط"
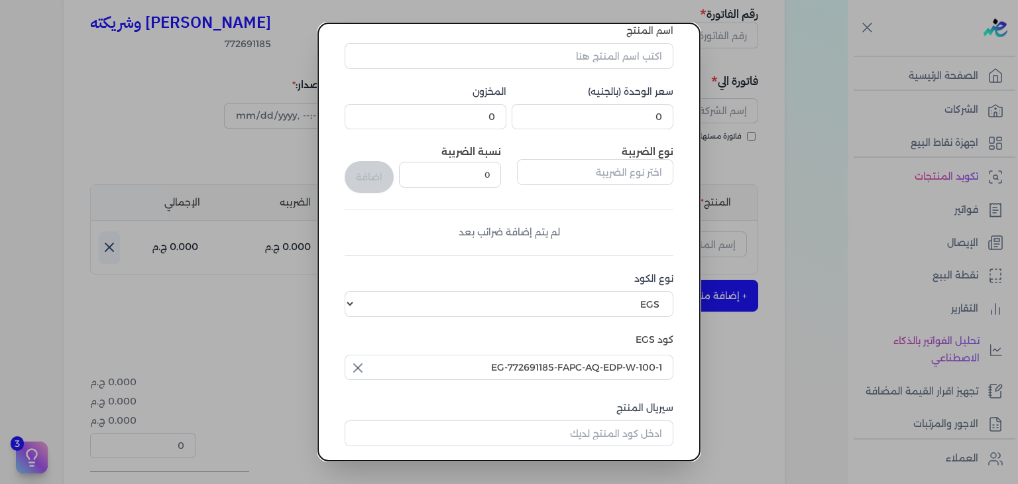
scroll to position [0, 0]
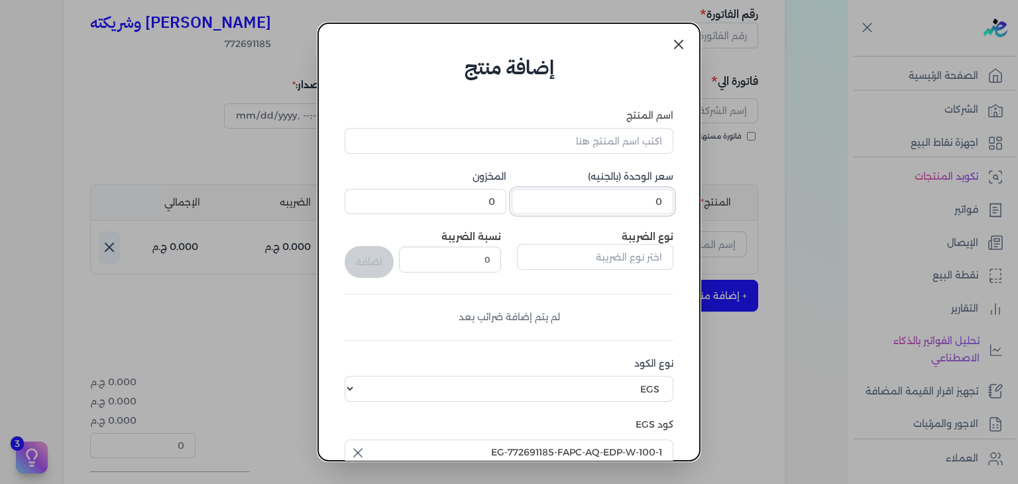
click at [629, 199] on input "0" at bounding box center [593, 201] width 162 height 25
type input "275"
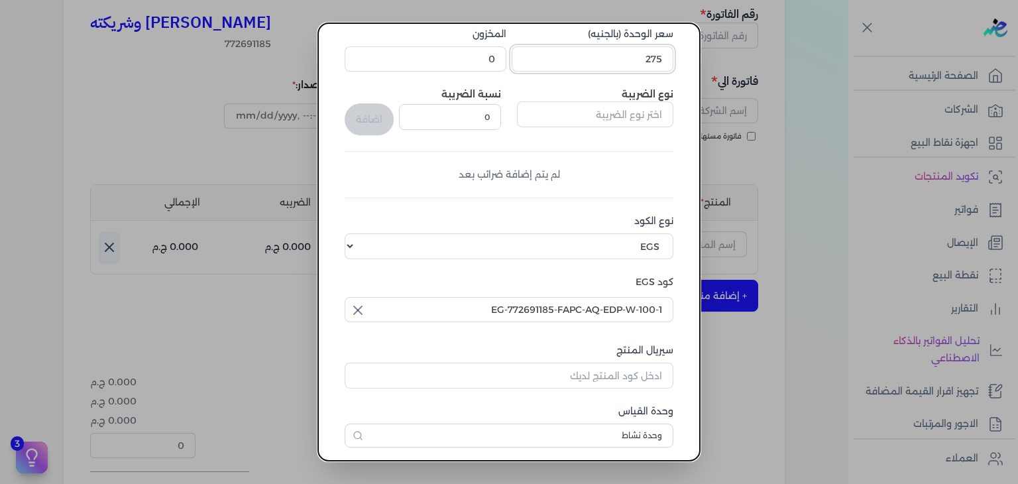
scroll to position [203, 0]
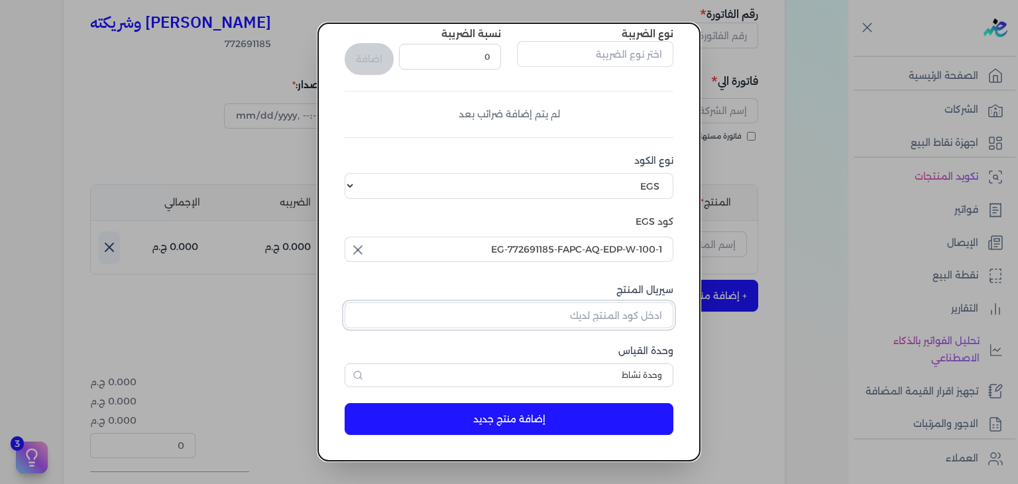
click at [632, 309] on input "سيريال المنتج" at bounding box center [509, 314] width 329 height 25
paste input "Z242EC7930DD80944FB1DZ-1"
type input "Z242EC7930DD80944FB1DZ-1"
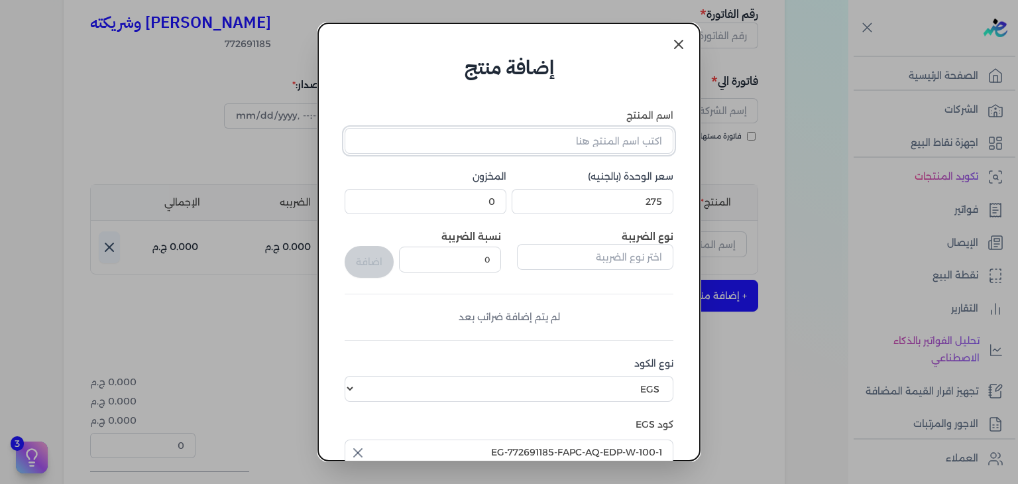
click at [642, 136] on input "اسم المنتج" at bounding box center [509, 140] width 329 height 25
paste input "لارا او دي بيرفيوم نسائي - 100 مللي"
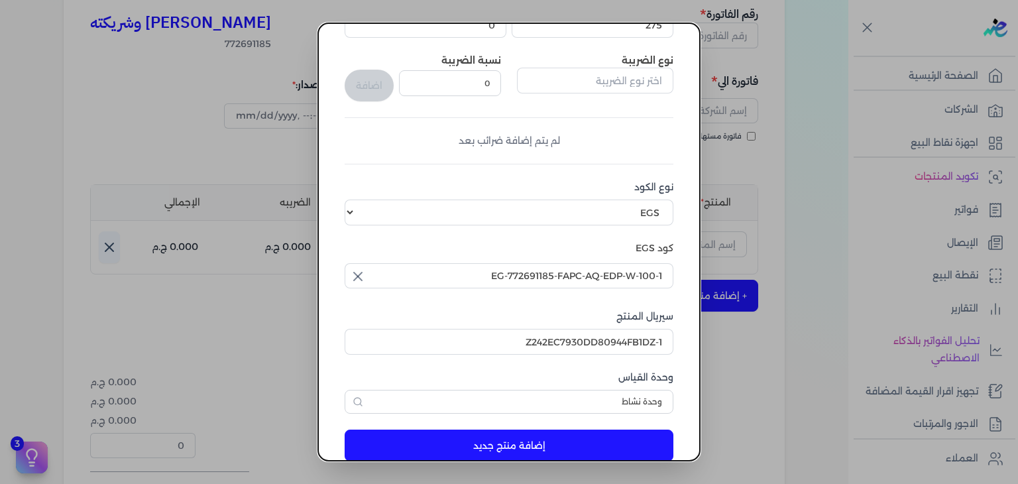
scroll to position [203, 0]
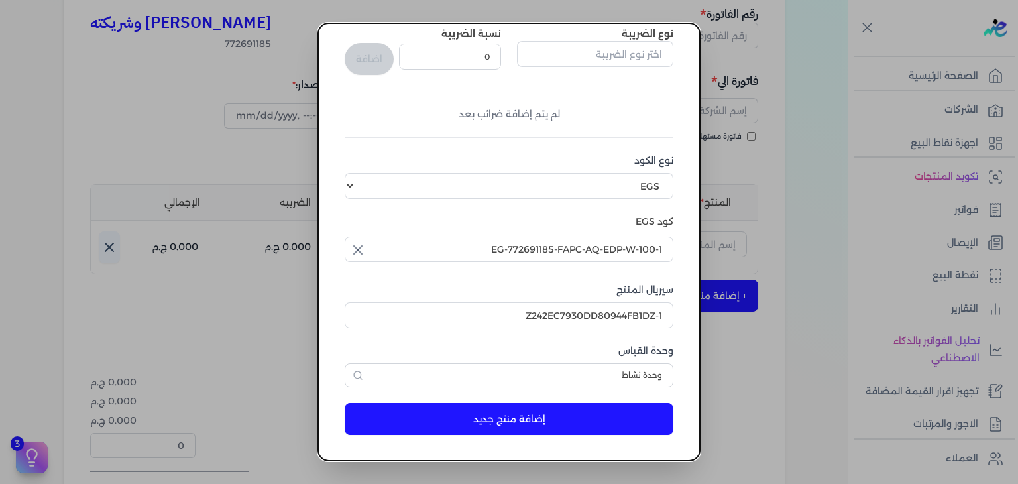
type input "لارا او دي بيرفيوم نسائي - 100 مللي"
click at [510, 419] on button "إضافة منتج جديد" at bounding box center [509, 419] width 329 height 32
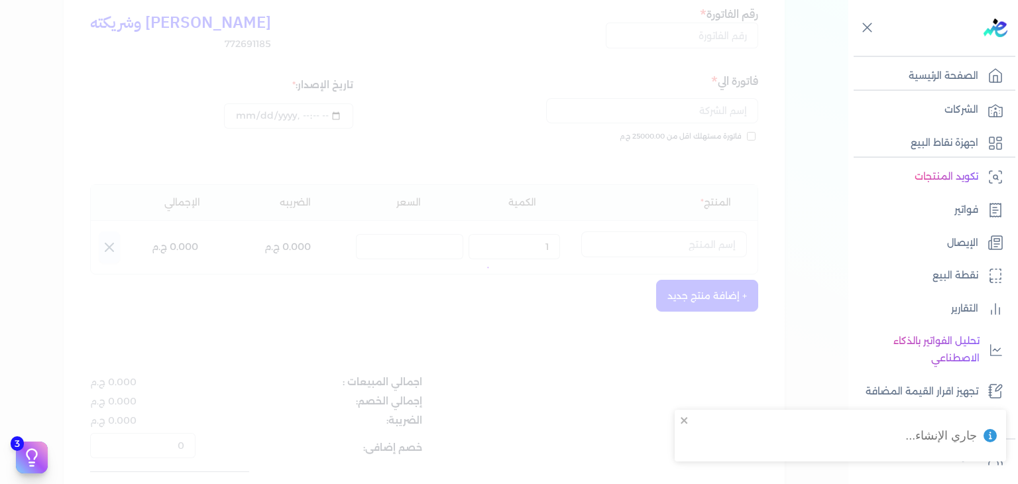
select select "EGS"
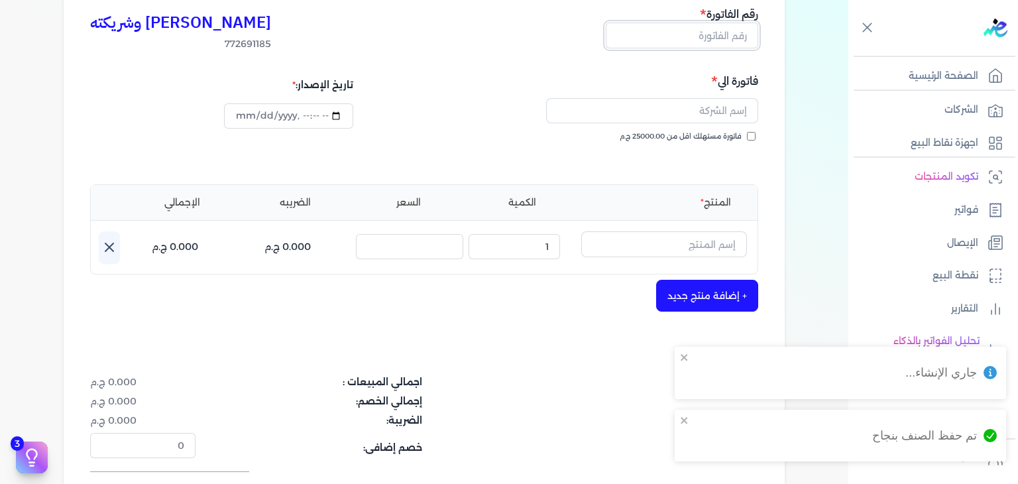
click at [732, 38] on input "text" at bounding box center [682, 35] width 152 height 25
paste input "EG3HLVOVR-GEIJ000079"
type input "EG3HLVOVR-GEIJ000079"
click at [751, 136] on input "فاتورة مستهلك اقل من 25000.00 ج.م" at bounding box center [751, 136] width 9 height 9
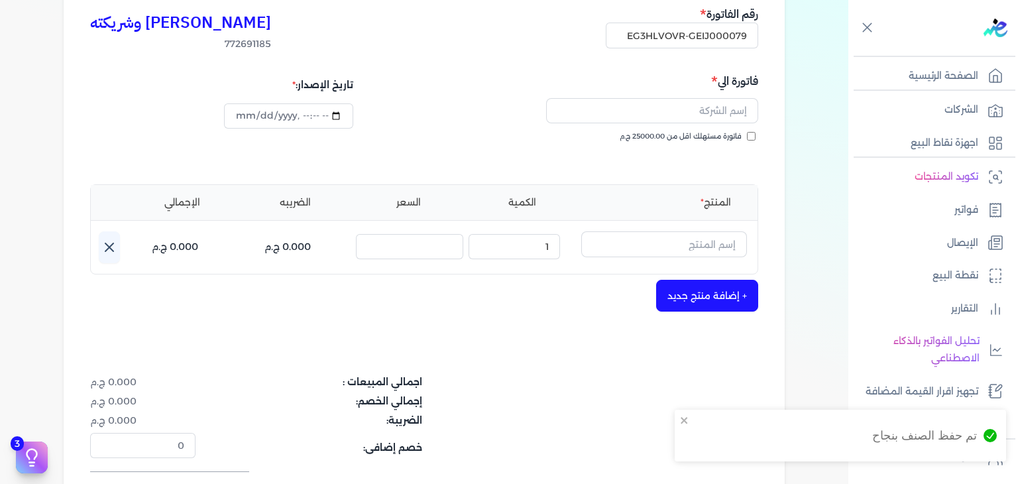
checkbox input "true"
click at [689, 107] on input "text" at bounding box center [652, 110] width 212 height 25
paste input "marina kamal"
type input "marina kamal"
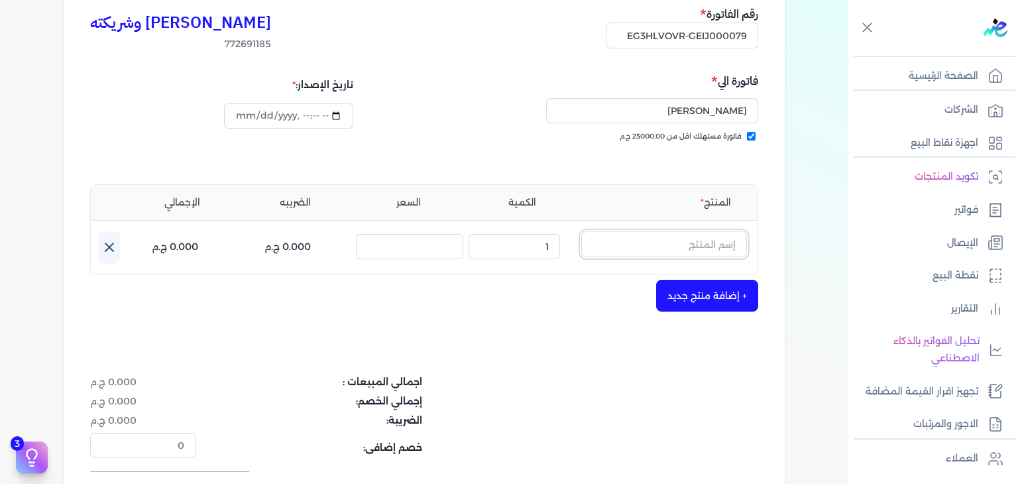
click at [678, 252] on input "text" at bounding box center [664, 243] width 166 height 25
paste input "لارا او دي بيرفيوم نسائي - 100 مللي"
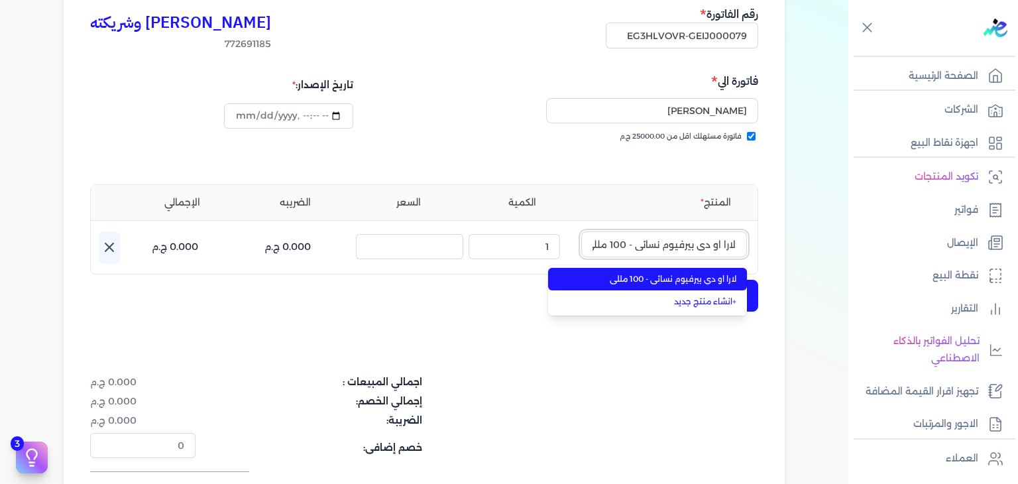
scroll to position [0, -5]
type input "لارا او دي بيرفيوم نسائي - 100 مللي"
click at [663, 277] on span "لارا او دي بيرفيوم نسائي - 100 مللي" at bounding box center [655, 279] width 162 height 12
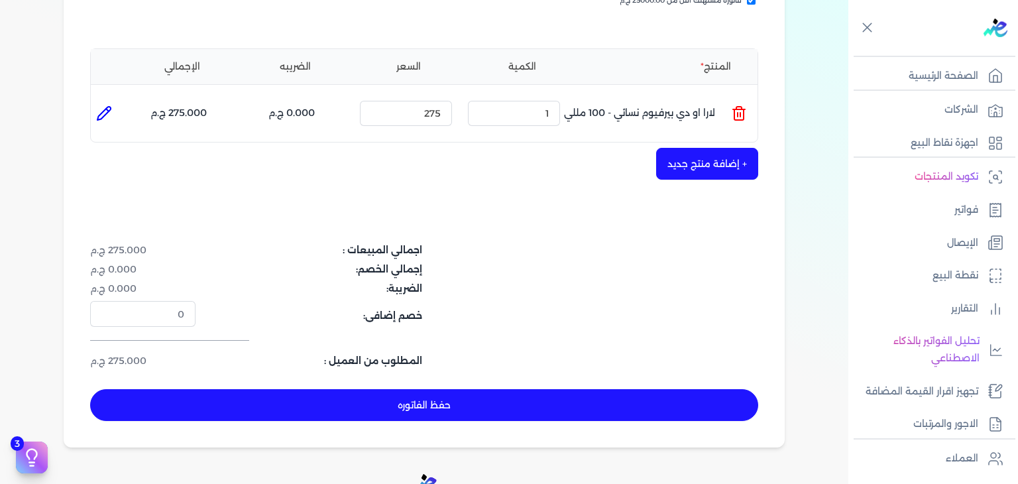
scroll to position [331, 0]
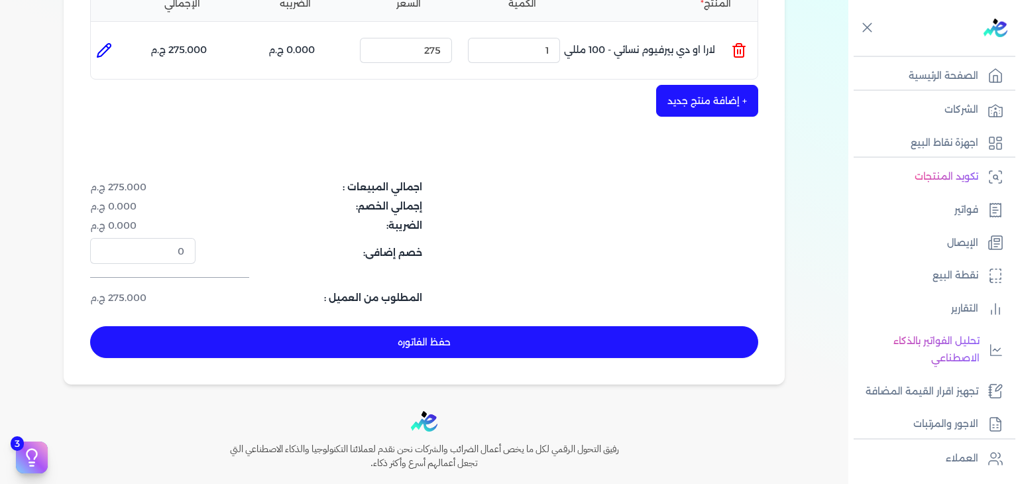
click at [546, 346] on button "حفظ الفاتوره" at bounding box center [424, 342] width 668 height 32
type input "2025-10-05"
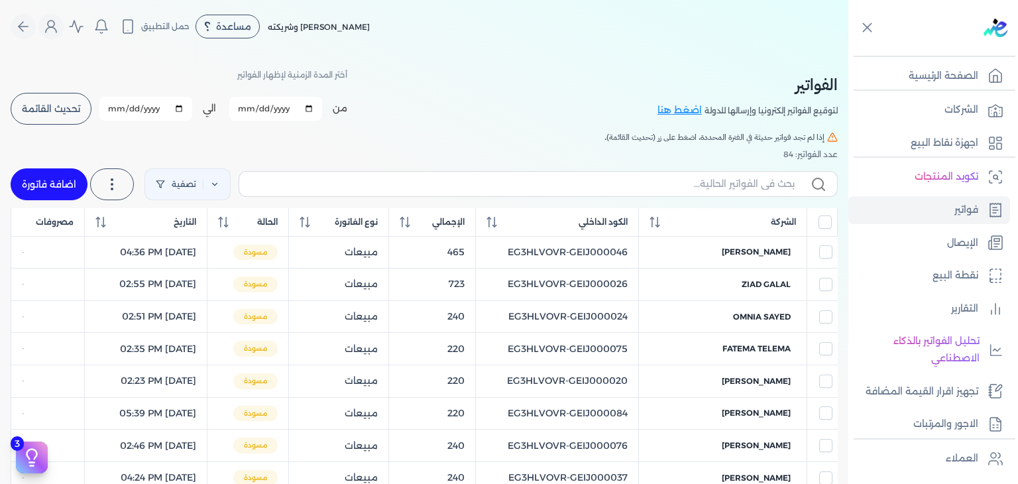
click at [675, 174] on label at bounding box center [538, 183] width 599 height 25
click at [675, 177] on input "text" at bounding box center [522, 184] width 545 height 14
paste input "EG3HLVOVR-GEIJ000079"
type input "EG3HLVOVR-GEIJ000079"
checkbox input "false"
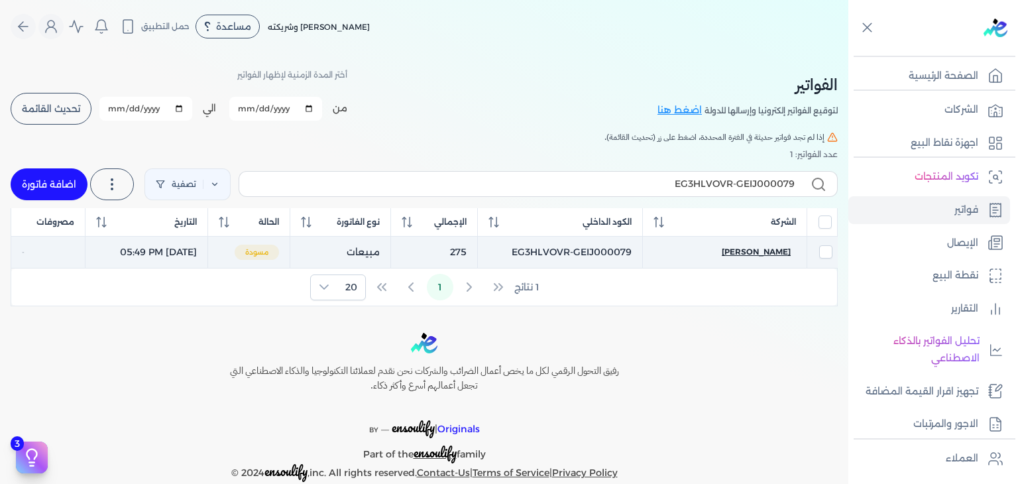
click at [760, 252] on span "marina kamal" at bounding box center [756, 252] width 69 height 12
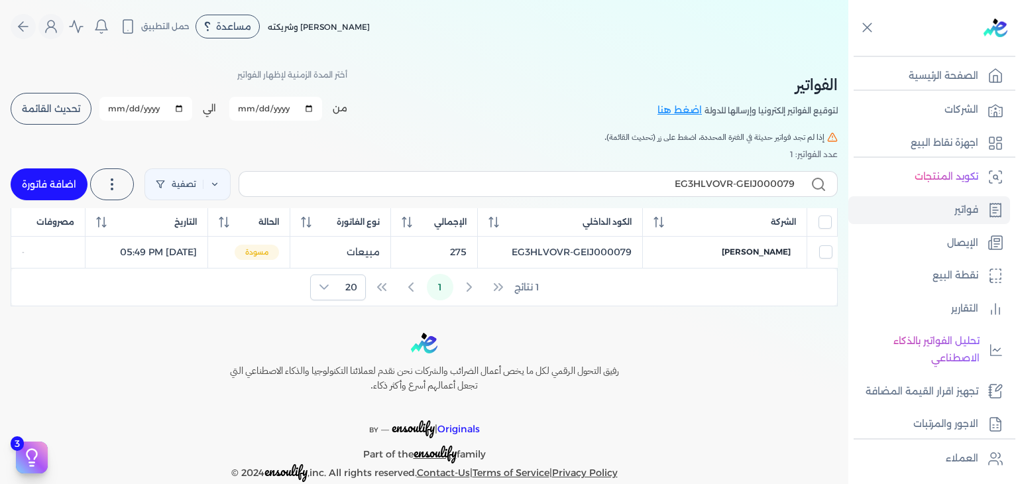
select select "EGP"
select select "B"
select select "EGS"
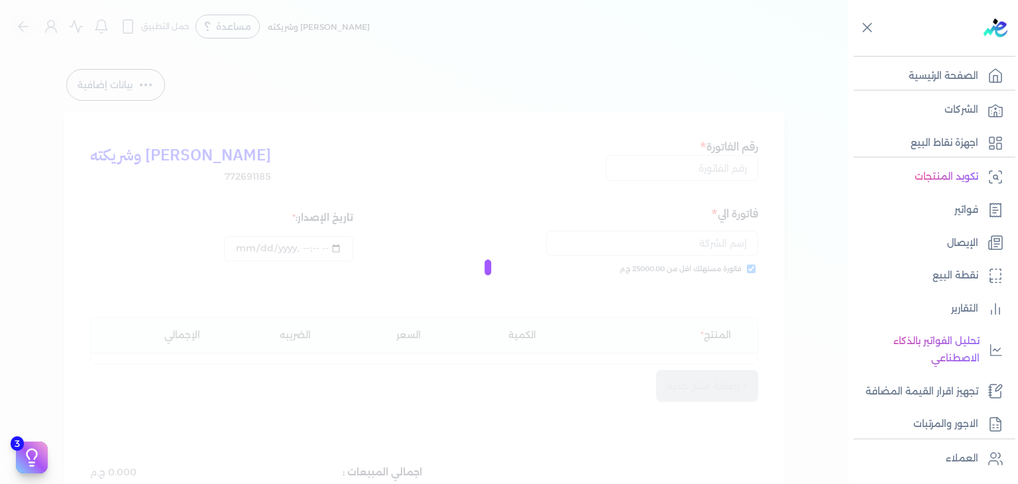
type input "EG3HLVOVR-GEIJ000079"
checkbox input "true"
type input "2025-10-05T17:49:54"
type input "2025-10-05"
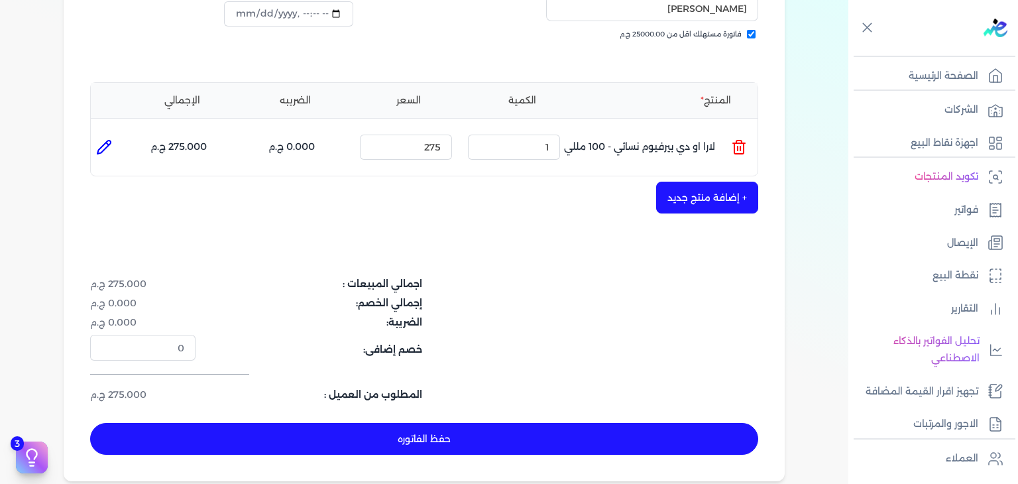
scroll to position [398, 0]
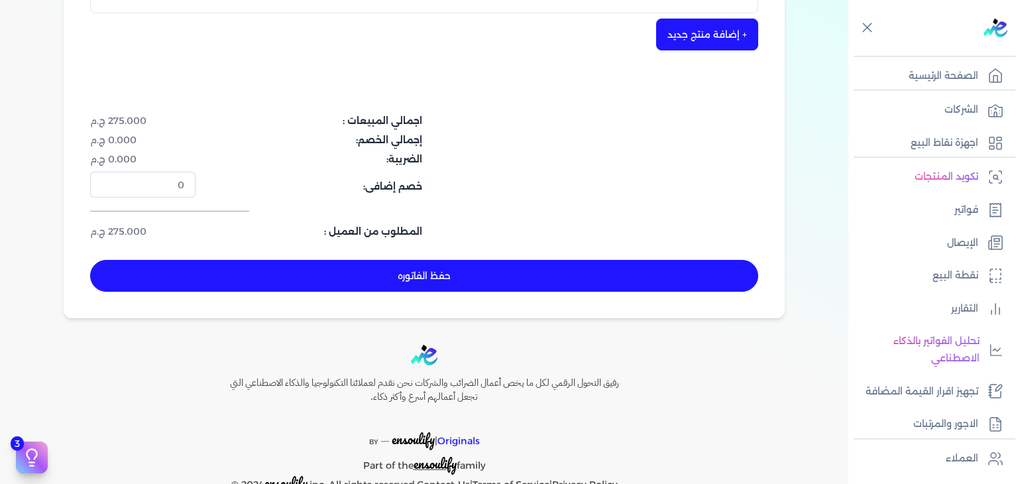
click at [539, 271] on button "حفظ الفاتوره" at bounding box center [424, 276] width 668 height 32
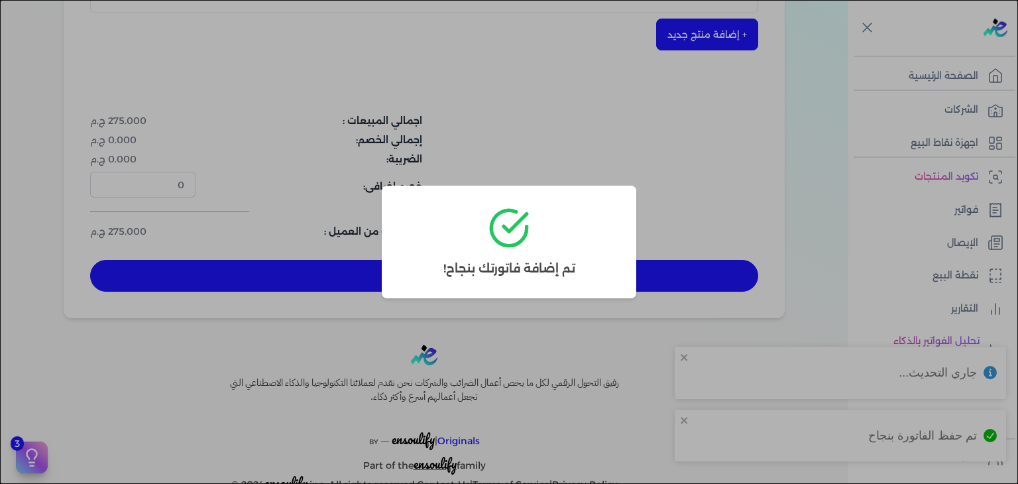
type input "2025-10-05T17:55:37"
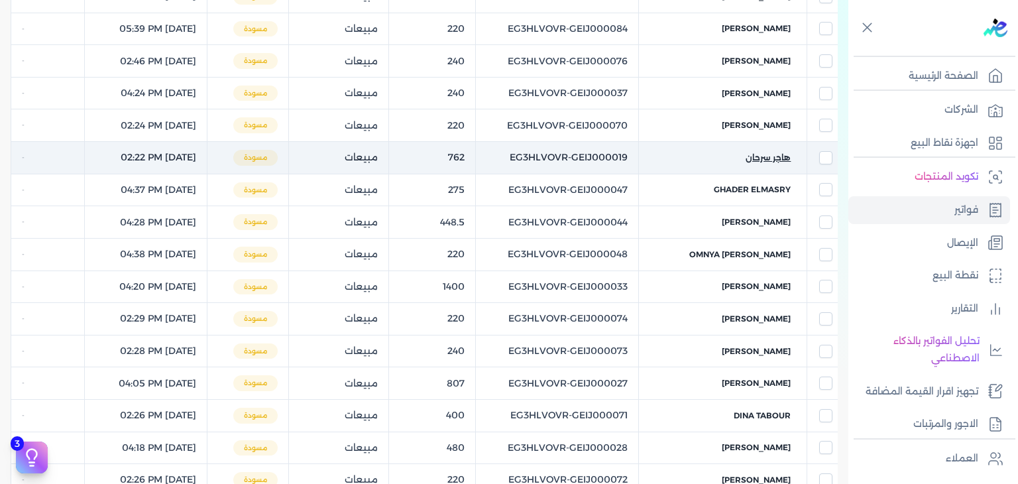
scroll to position [119, 0]
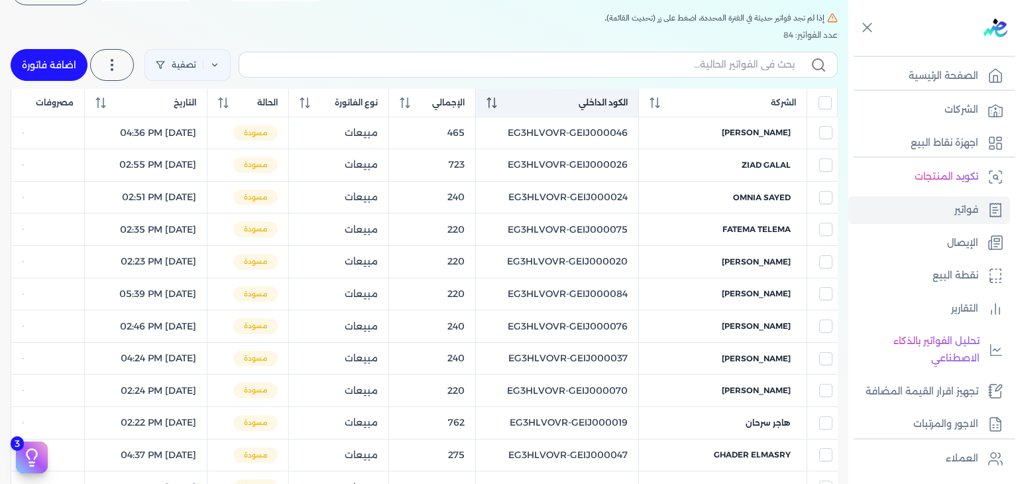
click at [497, 98] on icon at bounding box center [491, 102] width 11 height 11
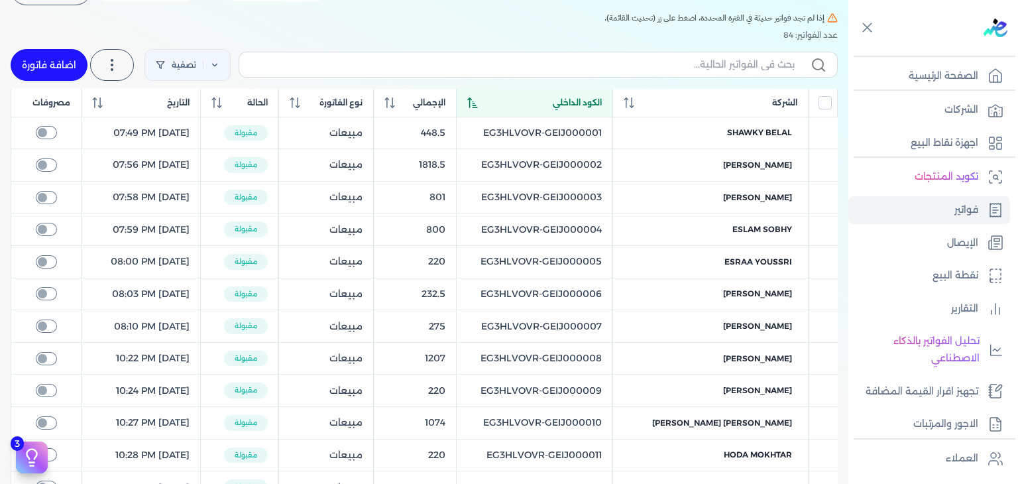
click at [517, 98] on div "الكود الداخلي" at bounding box center [534, 103] width 135 height 12
